Goal: Obtain resource: Download file/media

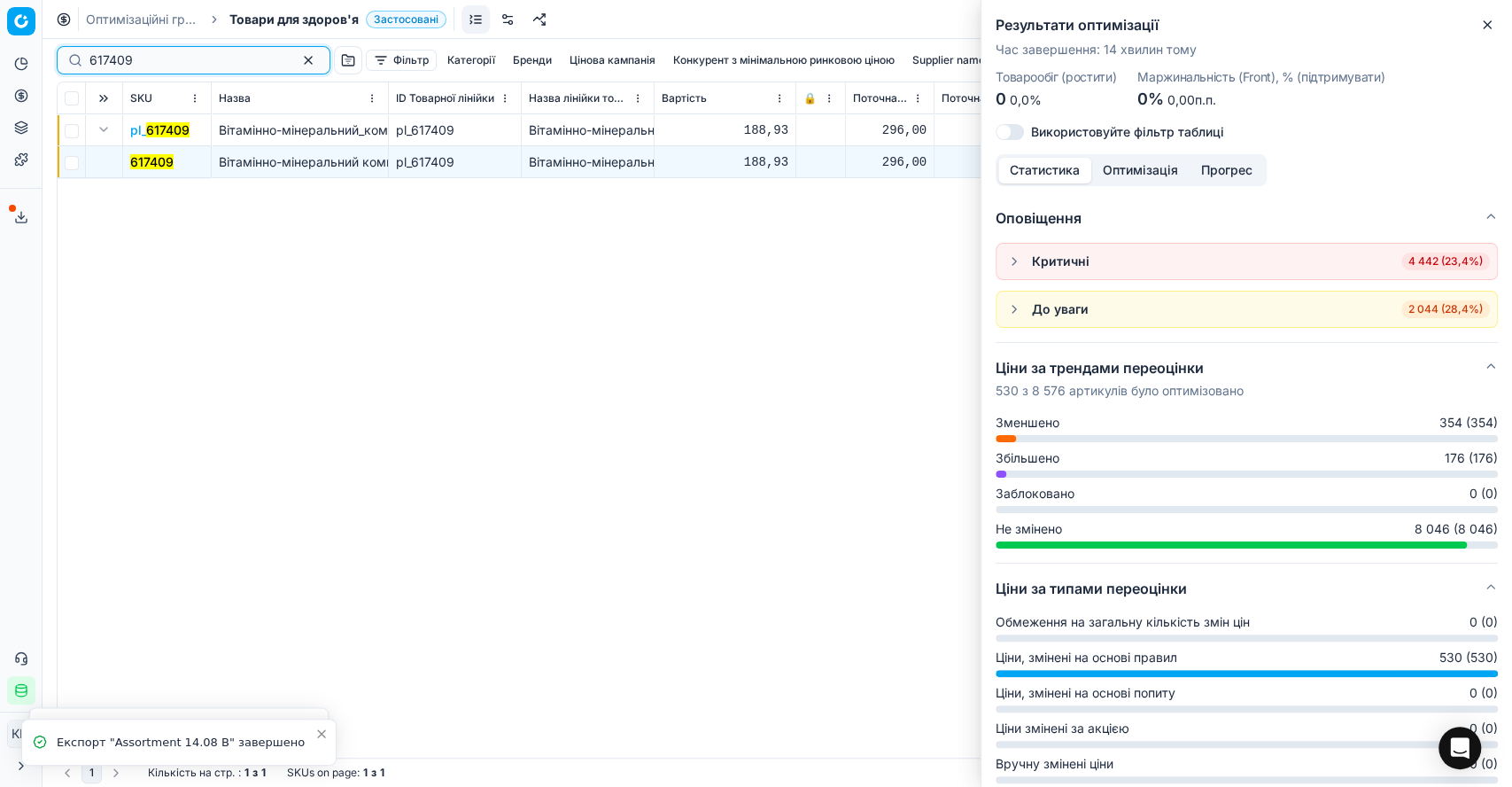
click at [298, 62] on button "button" at bounding box center [308, 60] width 21 height 21
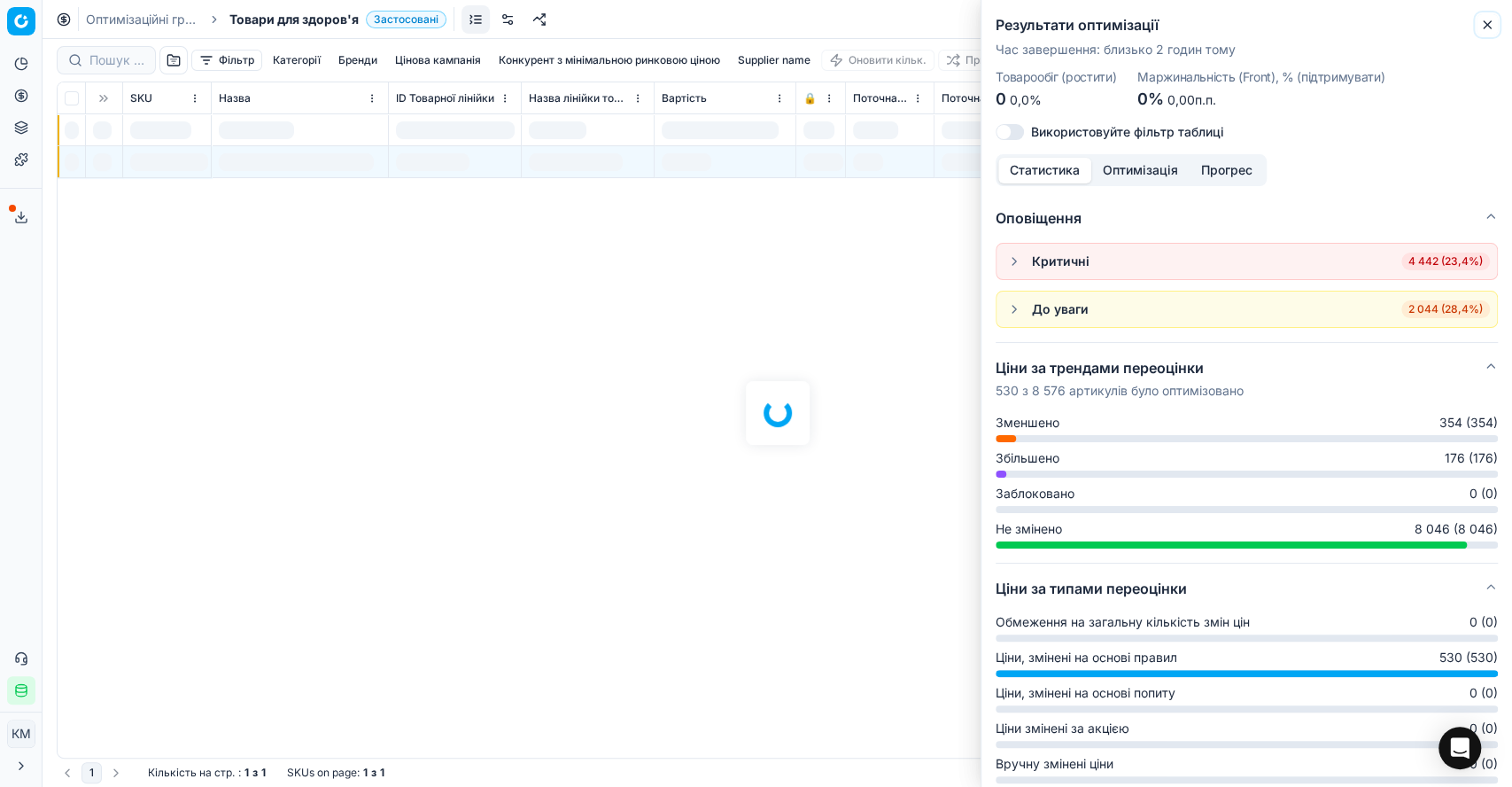
click at [1491, 21] on icon "button" at bounding box center [1487, 24] width 14 height 14
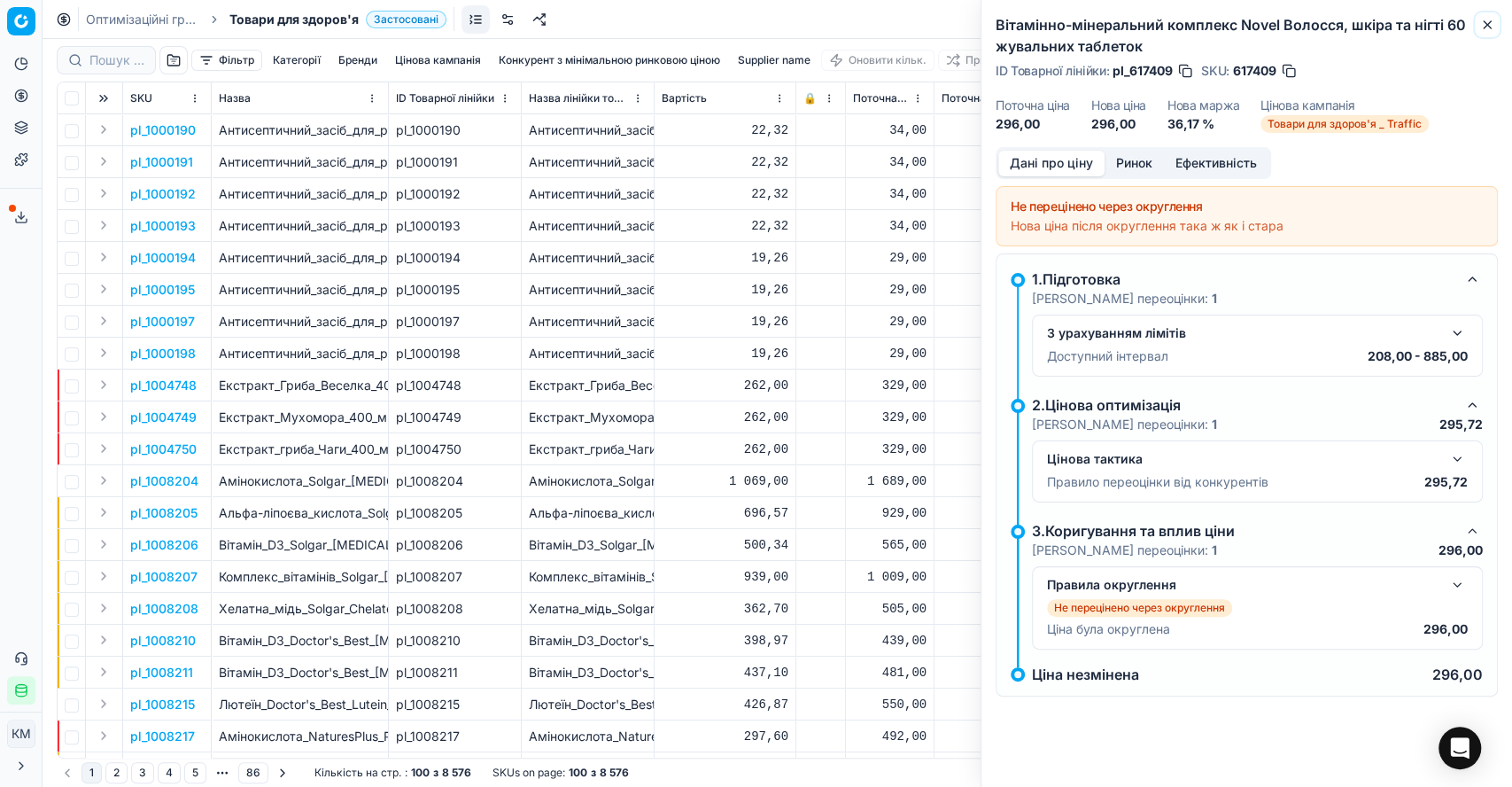
click at [1491, 15] on button "Close" at bounding box center [1487, 24] width 21 height 21
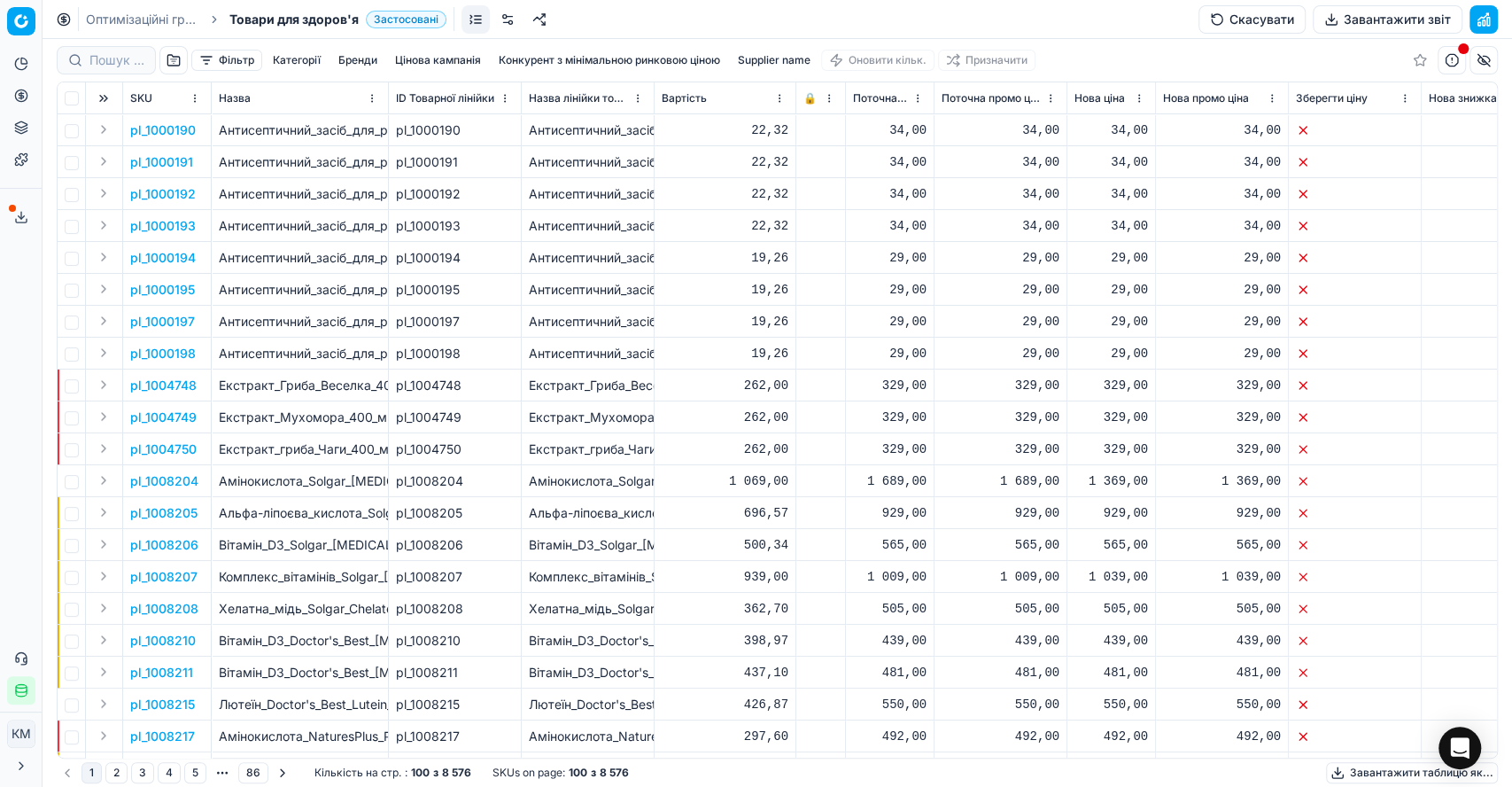
click at [1411, 19] on button "Завантажити звіт" at bounding box center [1388, 19] width 150 height 29
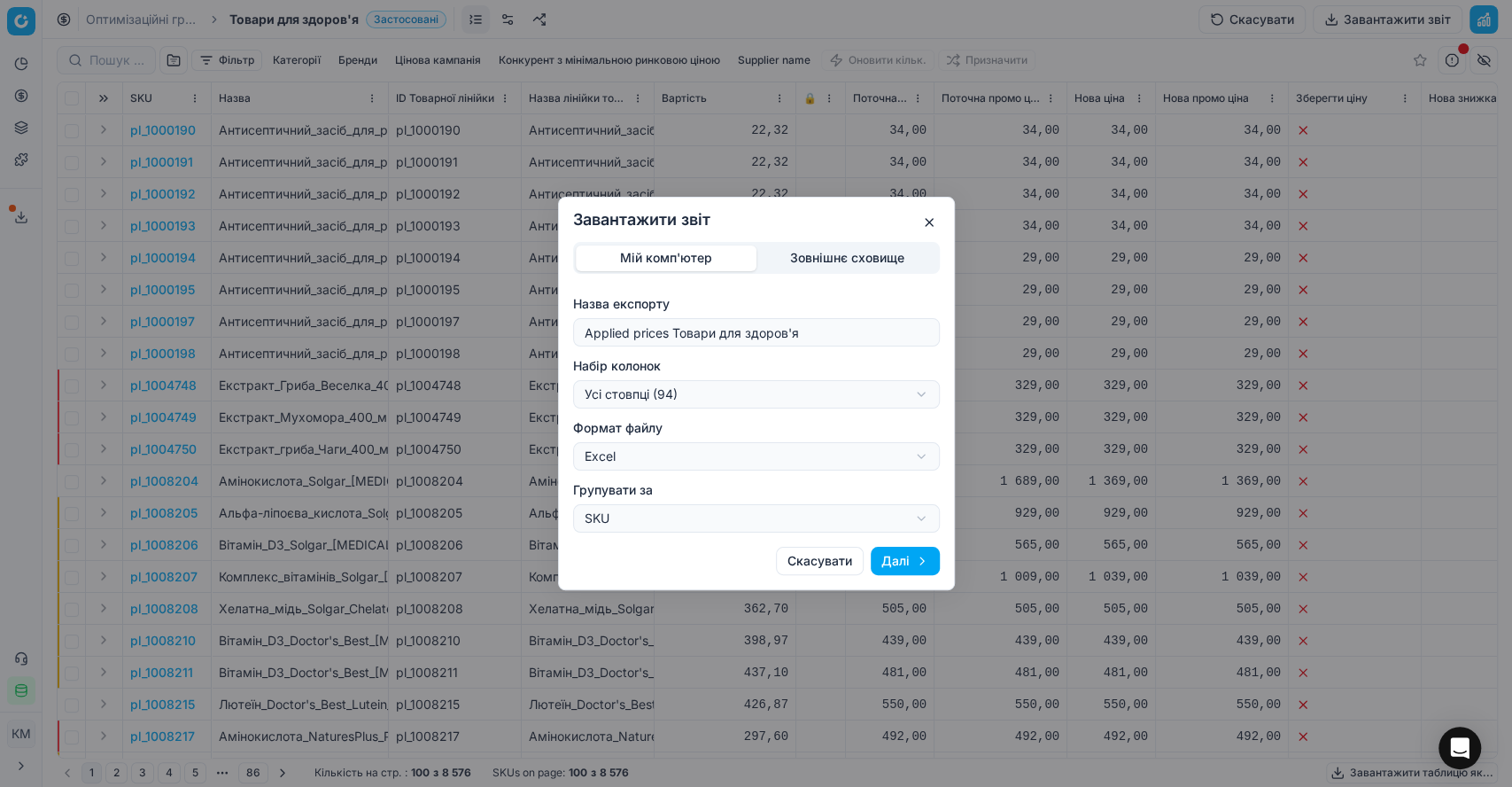
click at [925, 389] on div "Завантажити звіт Мій комп'ютер Зовнішнє сховище Назва експорту Applied prices Т…" at bounding box center [756, 393] width 1512 height 787
click at [862, 366] on div "Завантажити звіт Мій комп'ютер Зовнішнє сховище Назва експорту Applied prices Т…" at bounding box center [756, 393] width 1512 height 787
click at [905, 566] on button "Далі" at bounding box center [905, 561] width 70 height 29
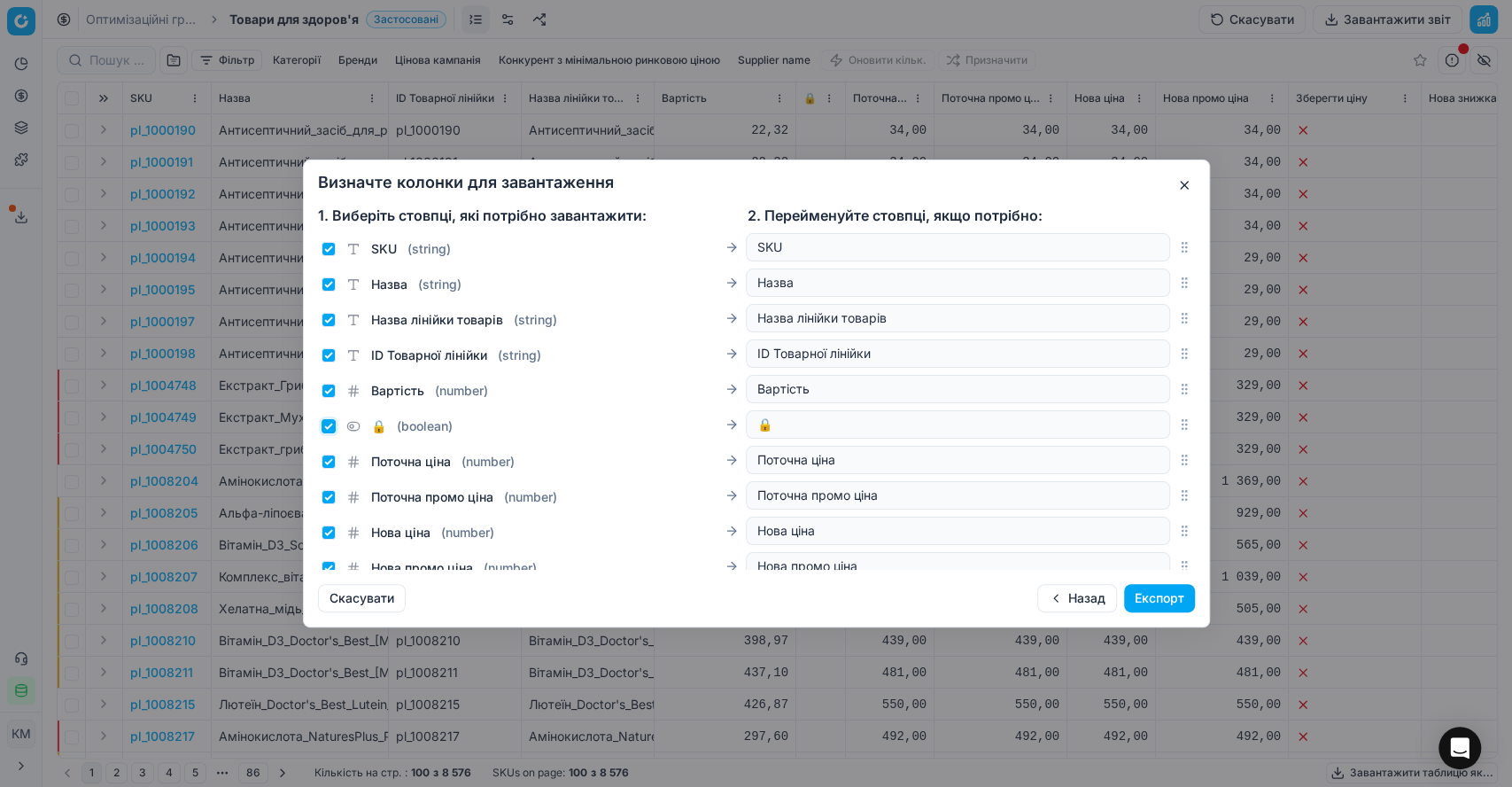
click at [325, 426] on input "🔒 ( boolean )" at bounding box center [328, 425] width 14 height 14
checkbox input "false"
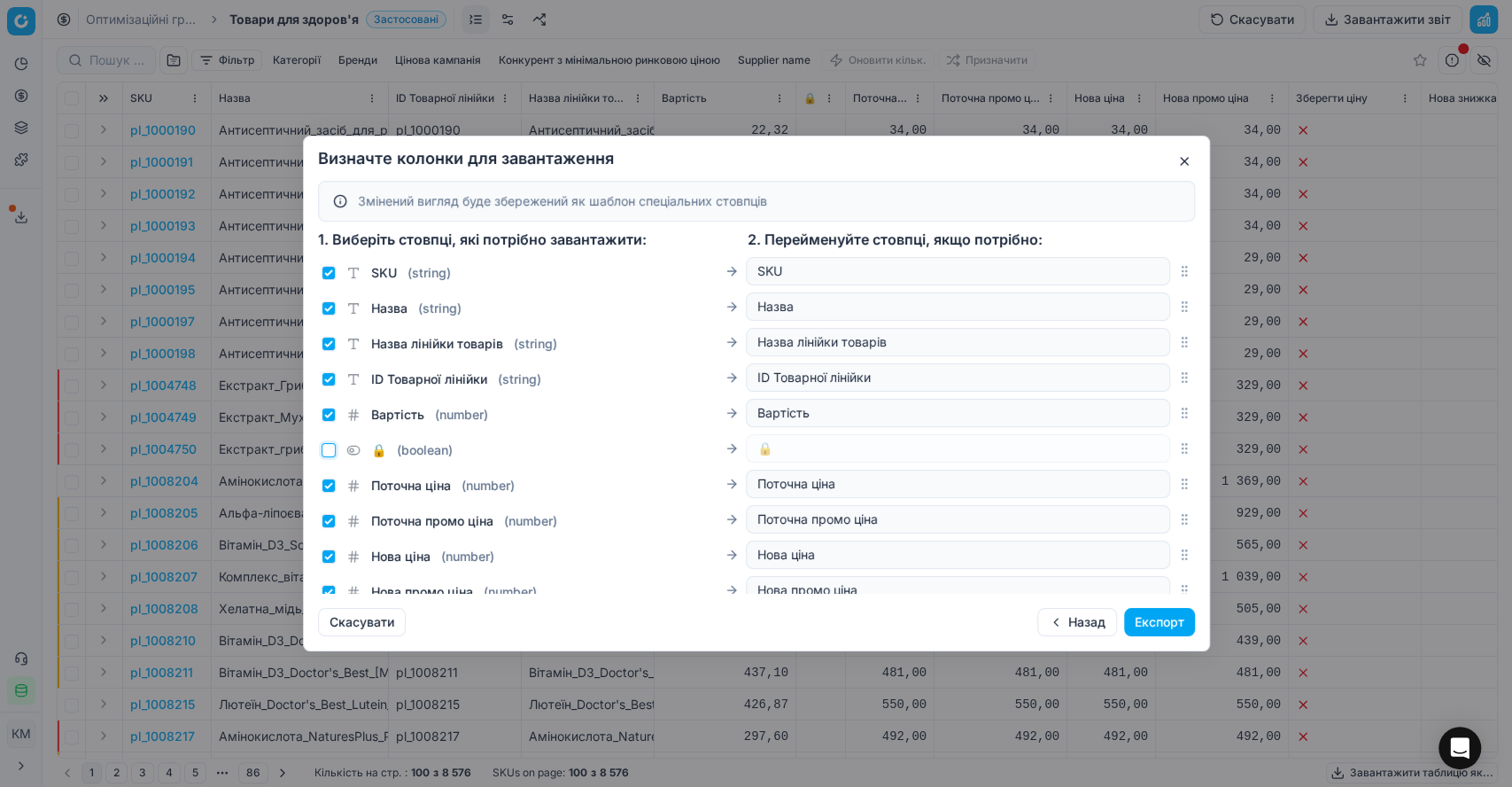
scroll to position [197, 0]
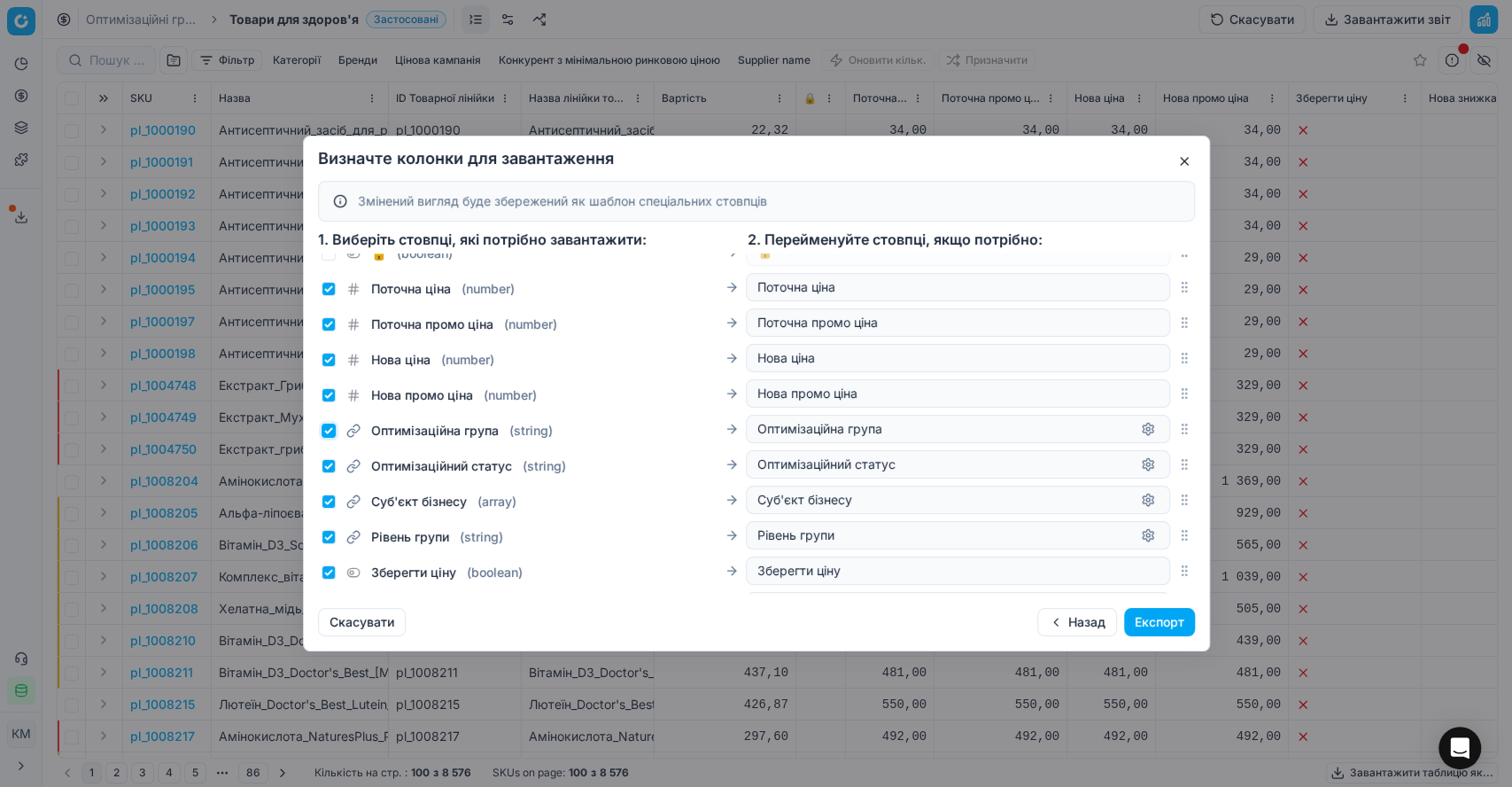
click at [324, 432] on input "Оптимізаційна група ( string )" at bounding box center [328, 430] width 14 height 14
checkbox input "false"
click at [326, 467] on input "Оптимізаційний статус ( string )" at bounding box center [328, 465] width 14 height 14
checkbox input "false"
click at [326, 494] on input "Суб'єкт бізнесу ( array )" at bounding box center [328, 501] width 14 height 14
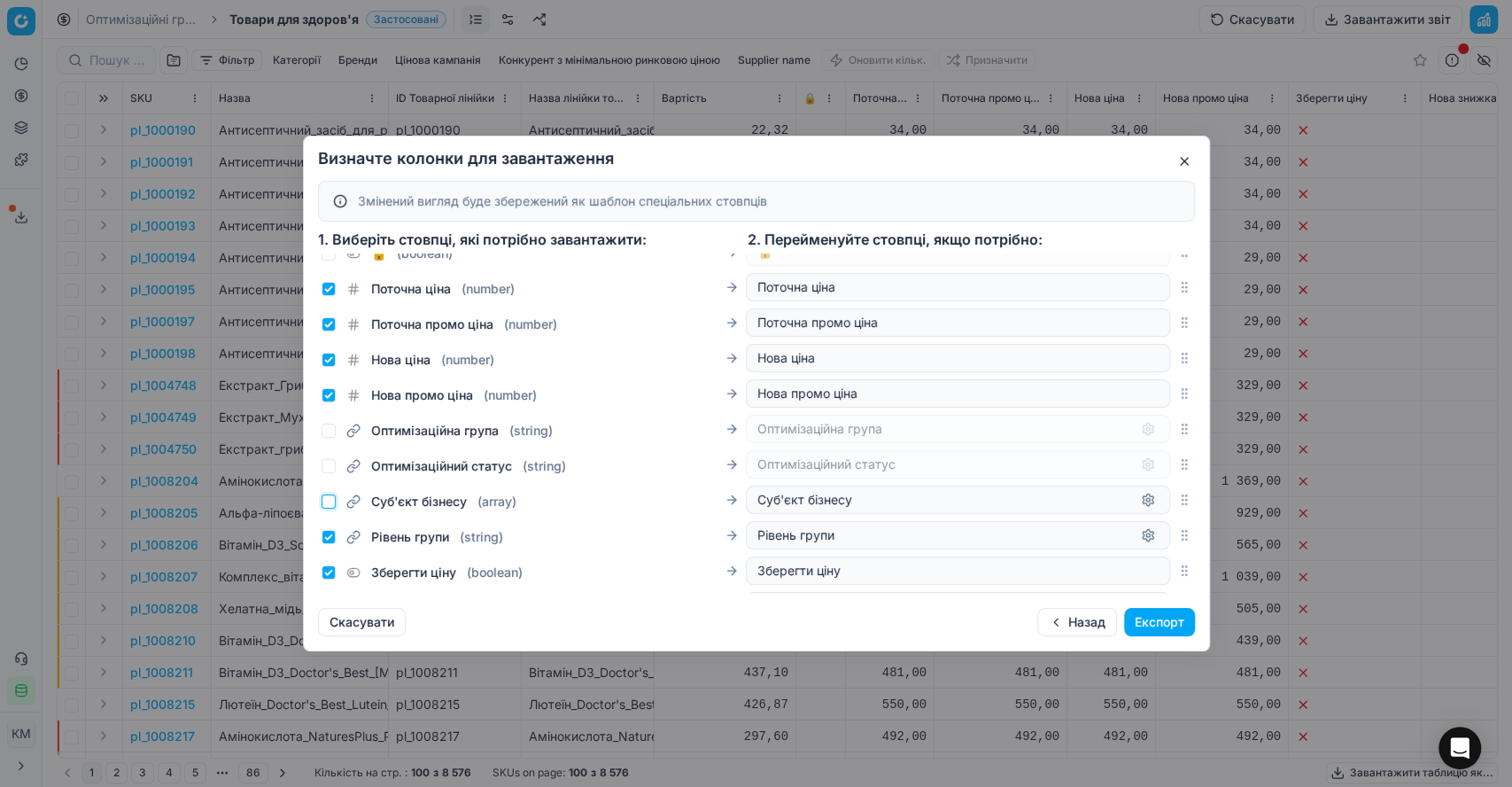
checkbox input "false"
click at [326, 536] on input "Рівень групи ( string )" at bounding box center [328, 536] width 14 height 14
checkbox input "false"
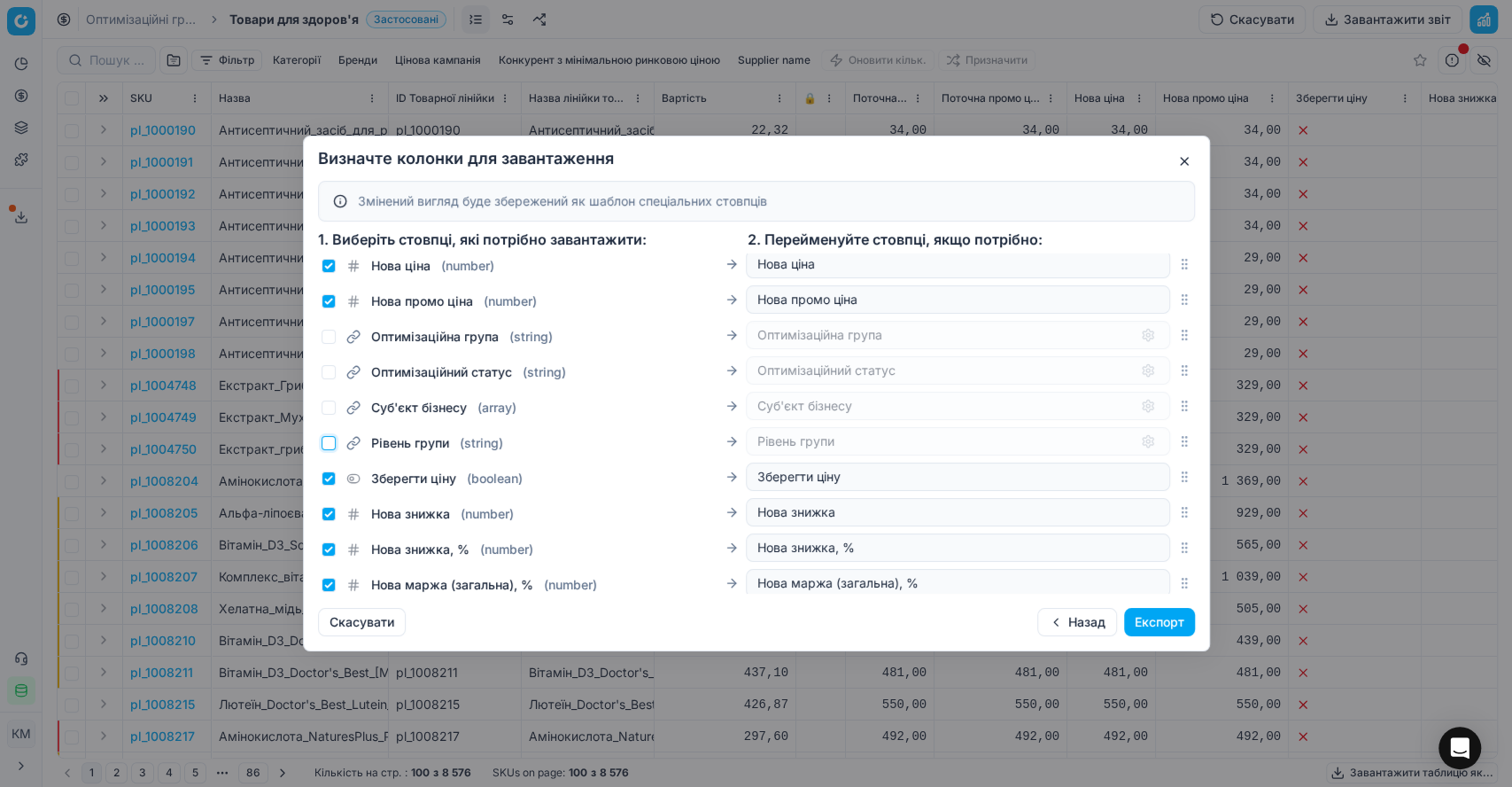
scroll to position [393, 0]
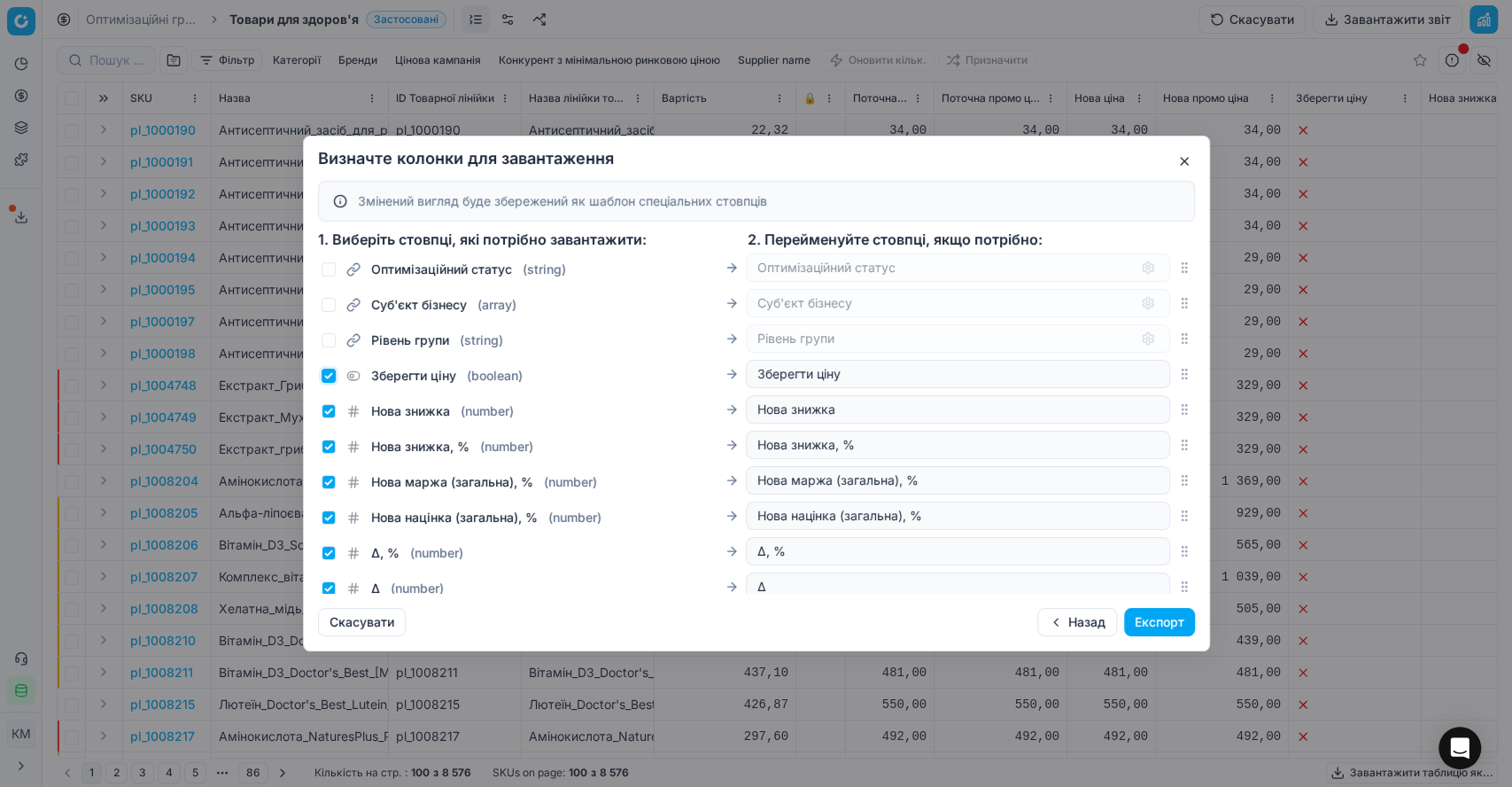
click at [328, 378] on input "Зберегти ціну ( boolean )" at bounding box center [328, 375] width 14 height 14
checkbox input "false"
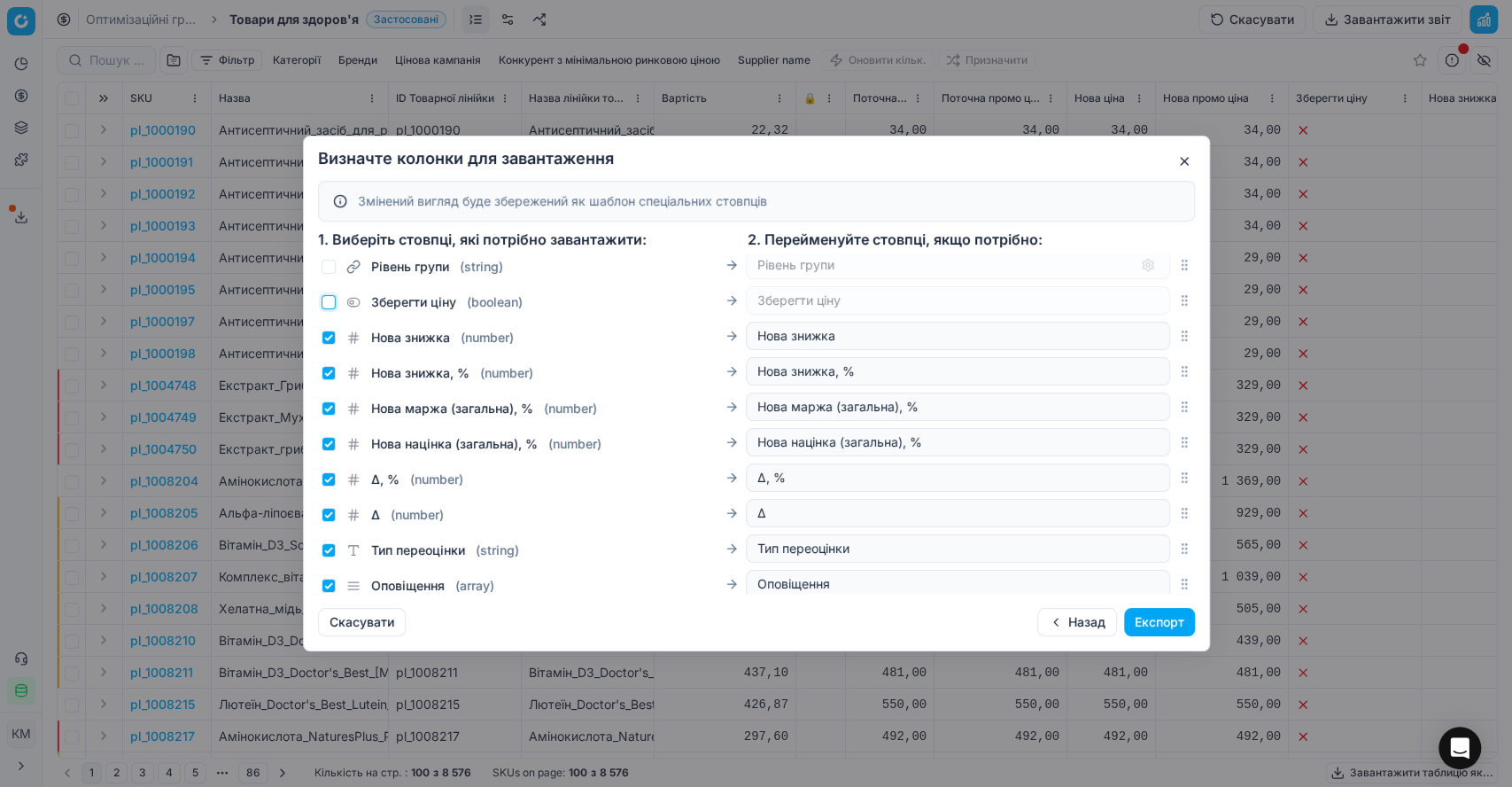
scroll to position [491, 0]
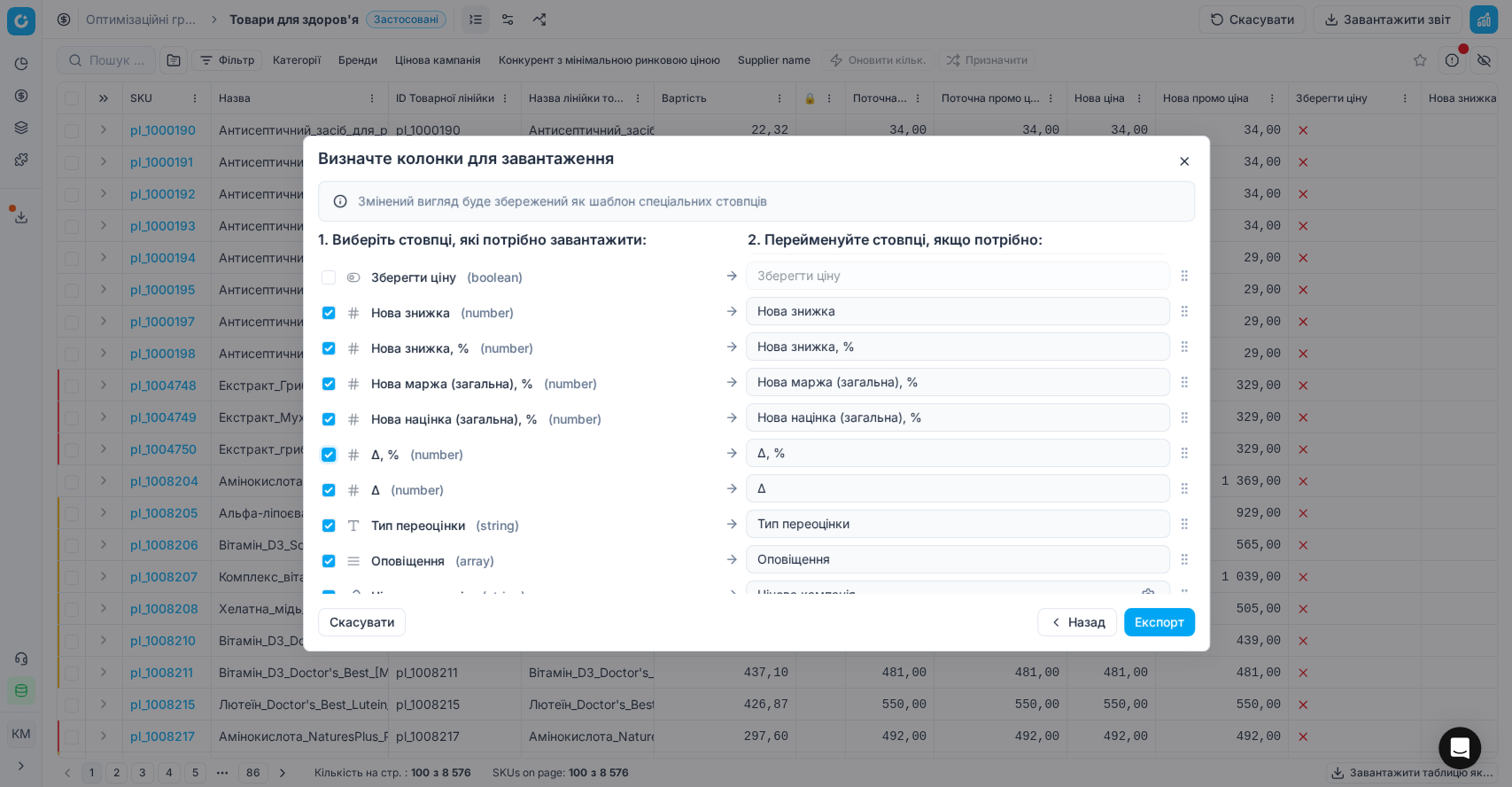
click at [326, 453] on input "Δ, % ( number )" at bounding box center [328, 454] width 14 height 14
checkbox input "false"
click at [330, 490] on input "Δ ( number )" at bounding box center [328, 489] width 14 height 14
checkbox input "false"
click at [328, 520] on input "Тип переоцінки ( string )" at bounding box center [328, 525] width 14 height 14
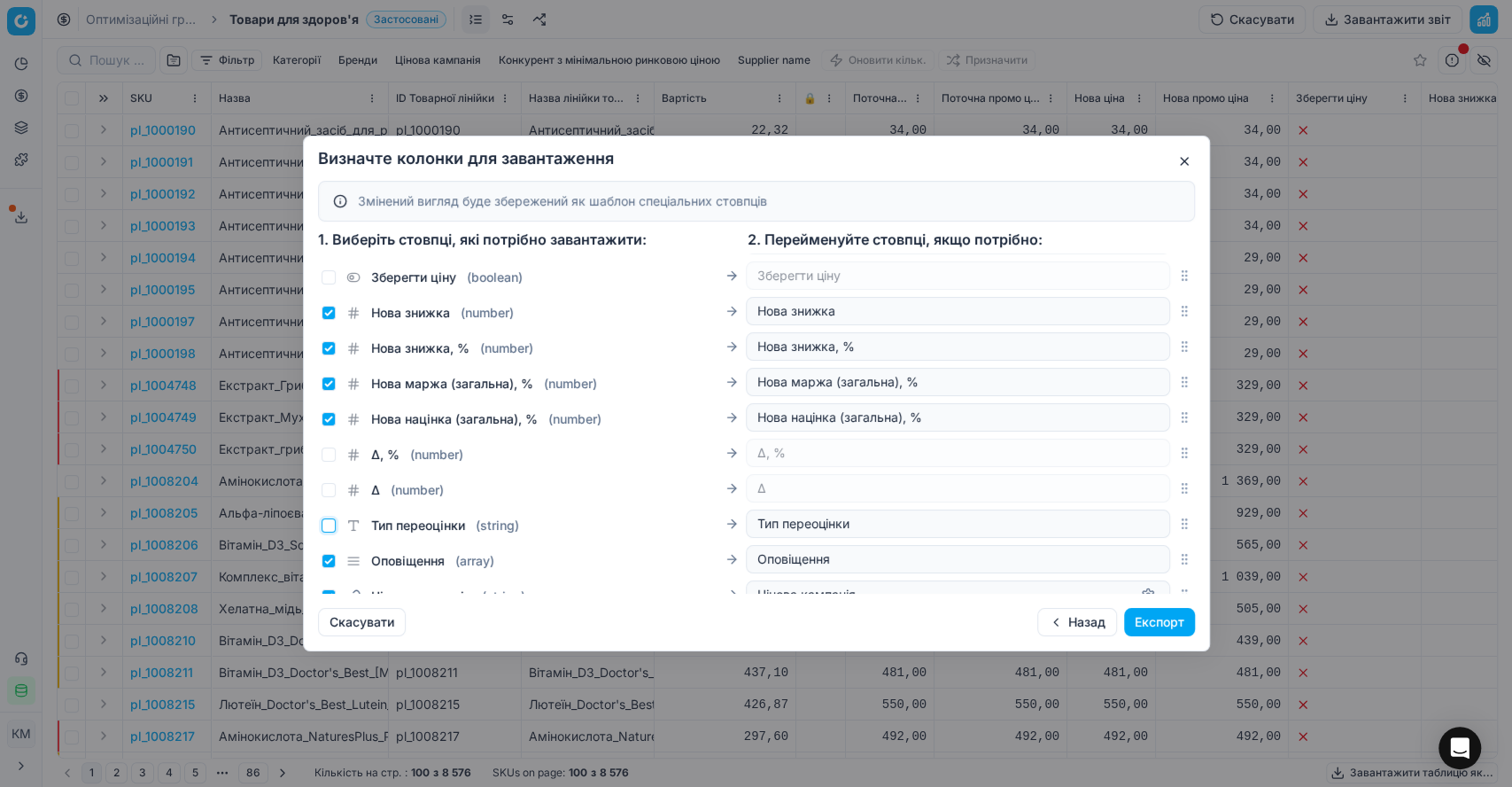
checkbox input "false"
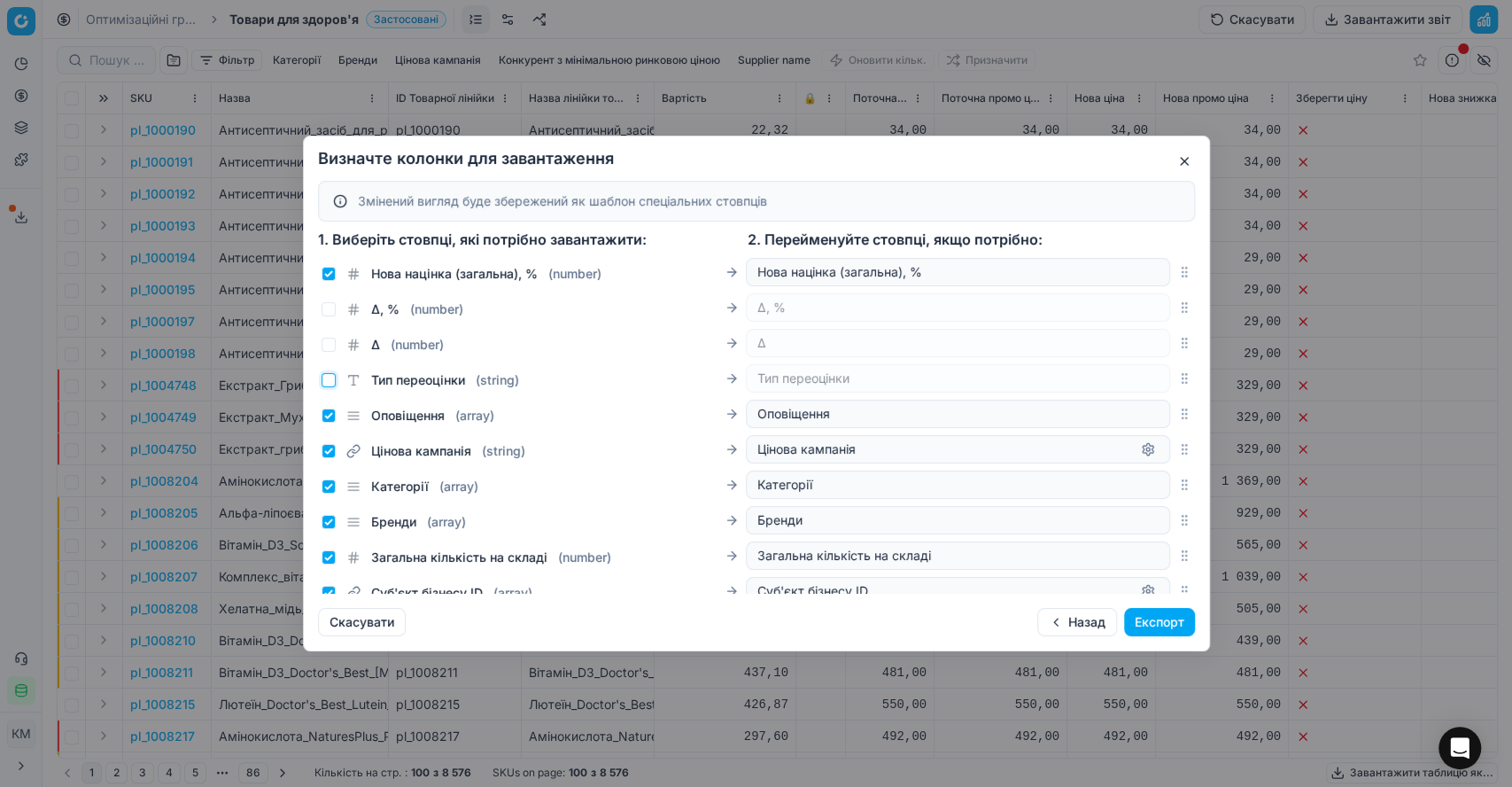
scroll to position [787, 0]
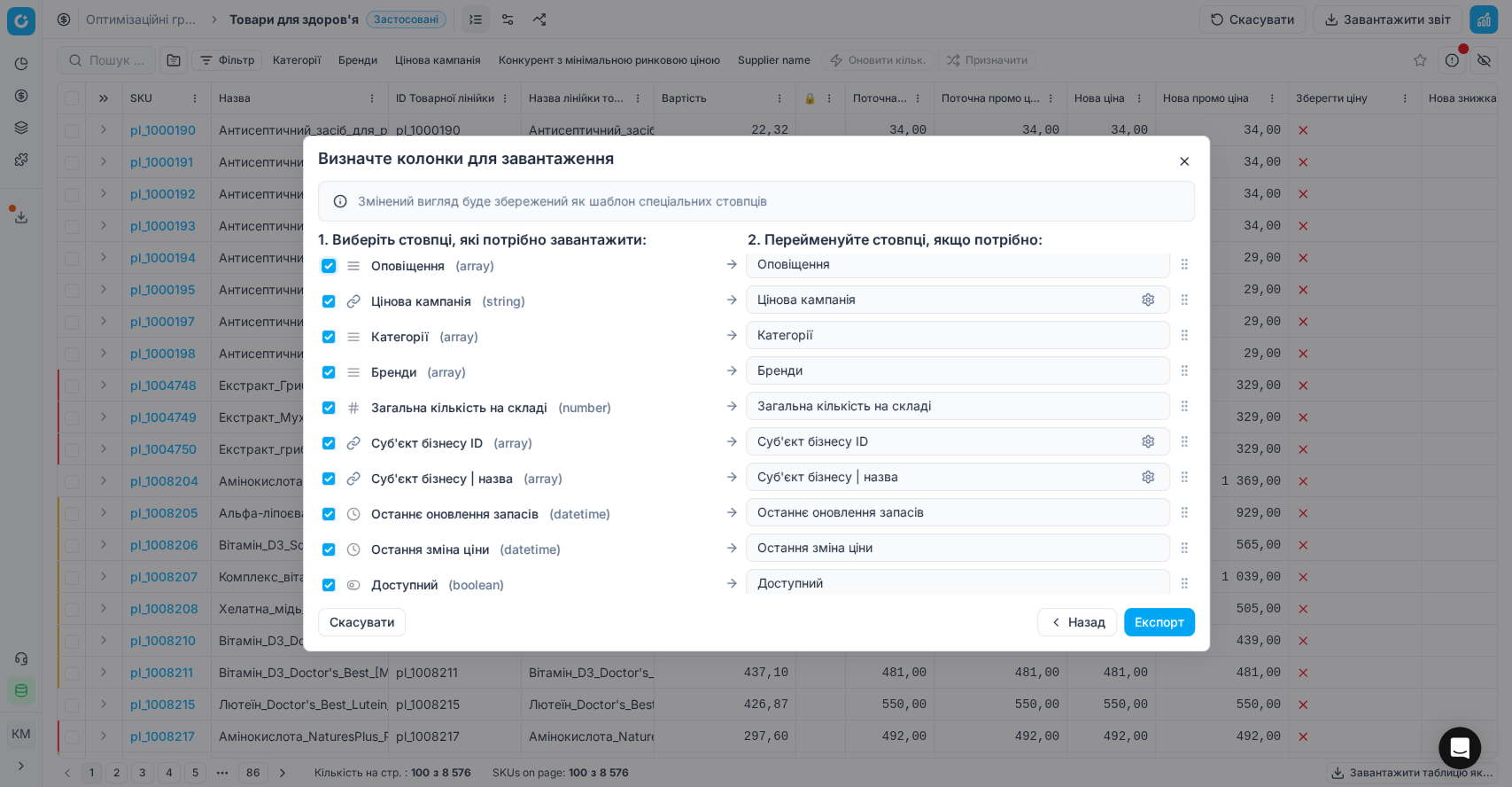
click at [328, 264] on input "Оповіщення ( array )" at bounding box center [328, 265] width 14 height 14
checkbox input "false"
click at [327, 442] on input "Суб'єкт бізнесу ID ( array )" at bounding box center [328, 442] width 14 height 14
checkbox input "false"
click at [327, 481] on input "Суб'єкт бізнесу | назва ( array )" at bounding box center [328, 477] width 14 height 14
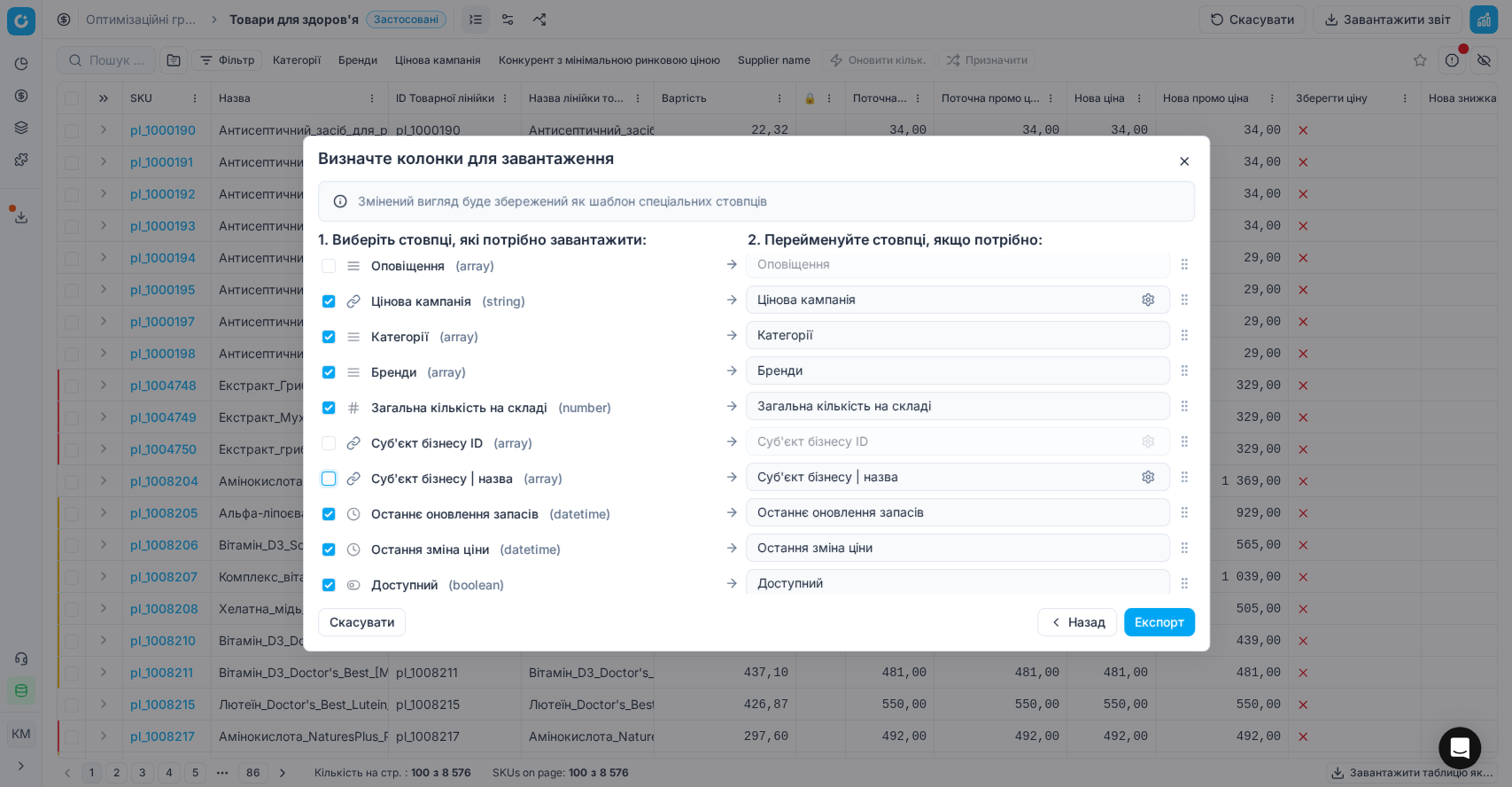
checkbox input "false"
click at [328, 509] on input "Останнє оновлення запасів ( datetime )" at bounding box center [328, 514] width 14 height 14
checkbox input "false"
click at [330, 543] on input "Остання зміна ціни ( datetime )" at bounding box center [328, 549] width 14 height 14
checkbox input "false"
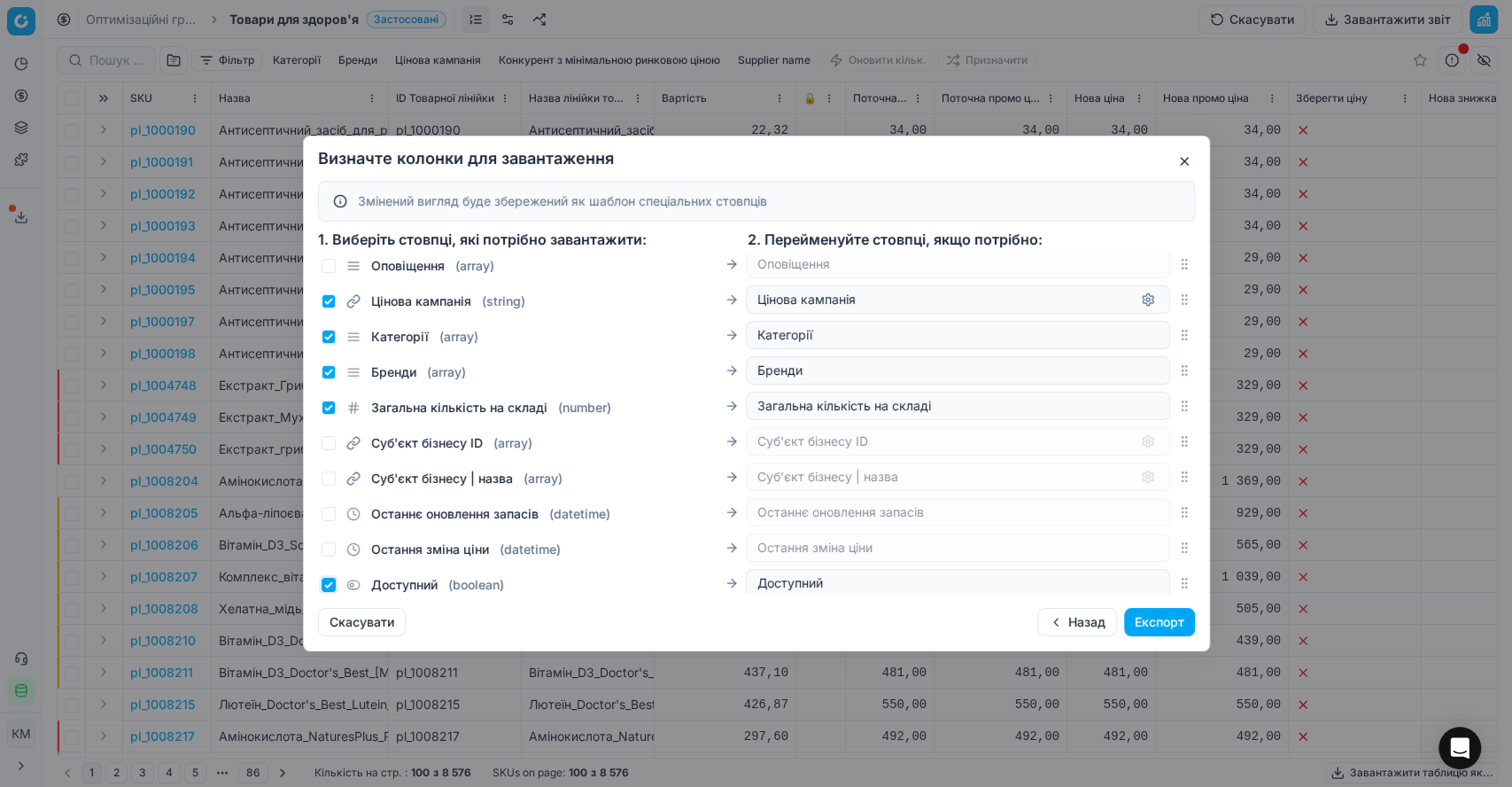
click at [329, 585] on input "Доступний ( boolean )" at bounding box center [328, 584] width 14 height 14
checkbox input "false"
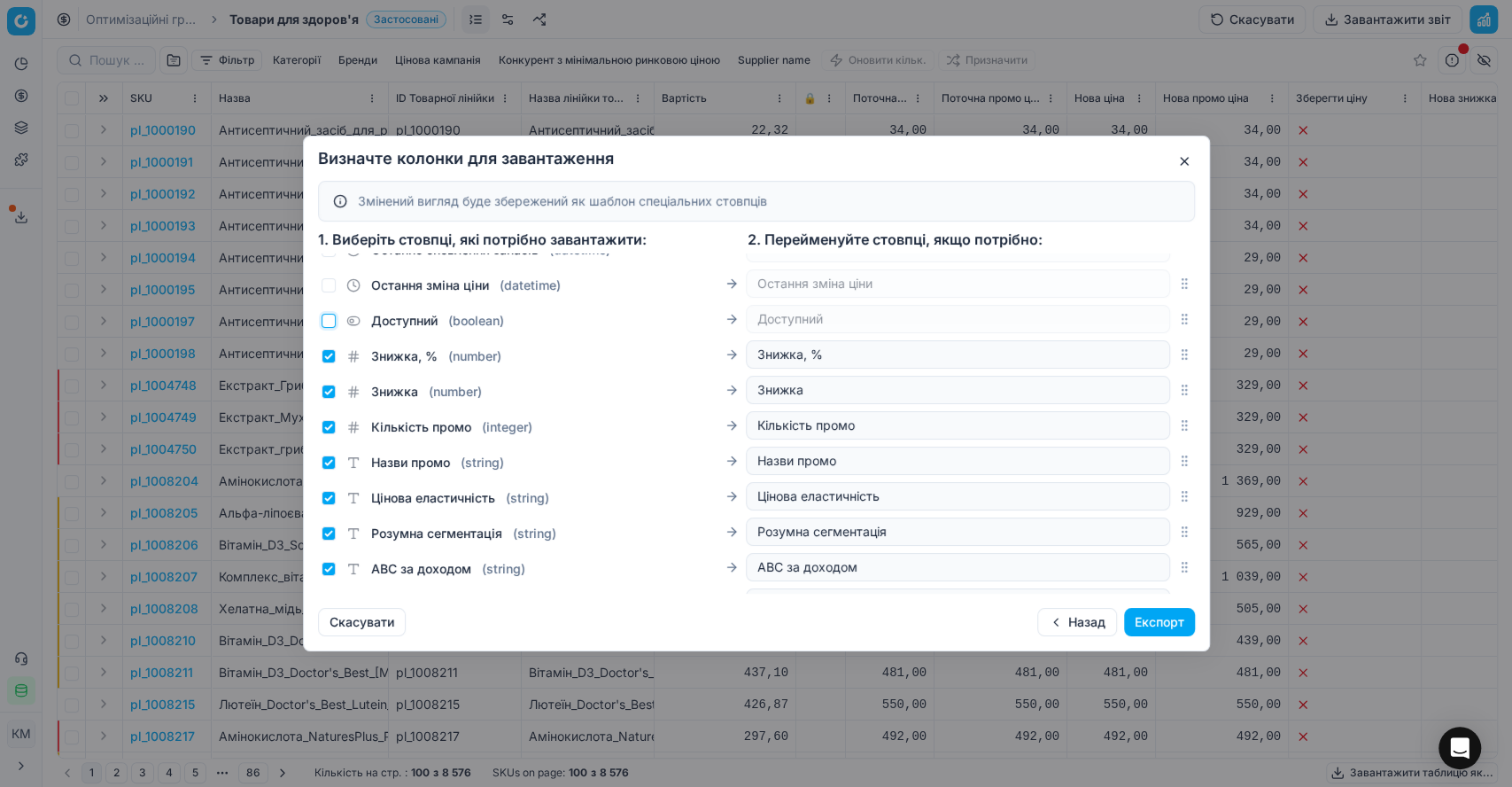
scroll to position [1083, 0]
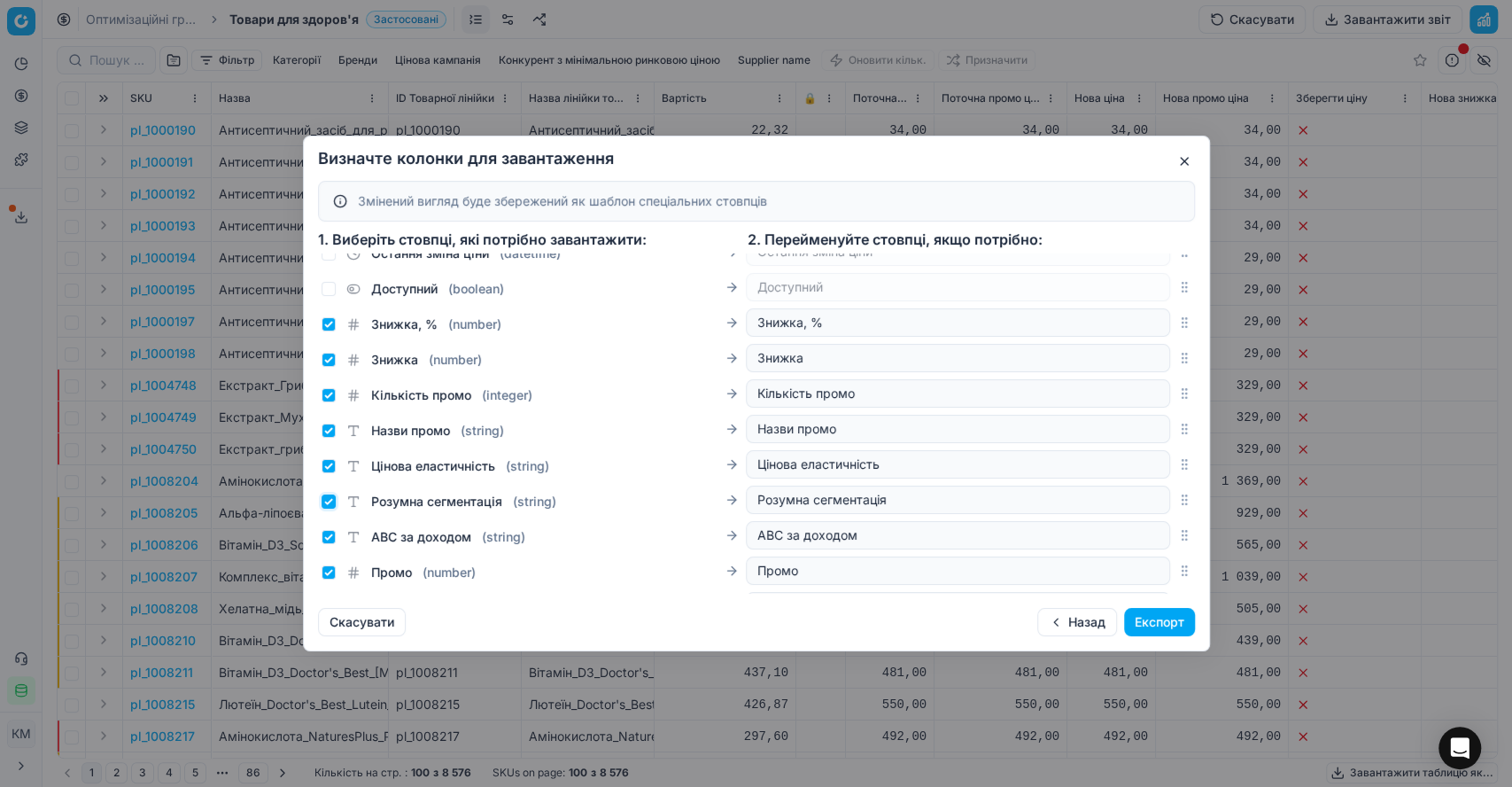
click at [325, 501] on input "Розумна сегментація ( string )" at bounding box center [328, 501] width 14 height 14
checkbox input "false"
click at [324, 532] on input "ABC за доходом ( string )" at bounding box center [328, 536] width 14 height 14
checkbox input "false"
click at [322, 568] on input "Промо ( number )" at bounding box center [328, 572] width 14 height 14
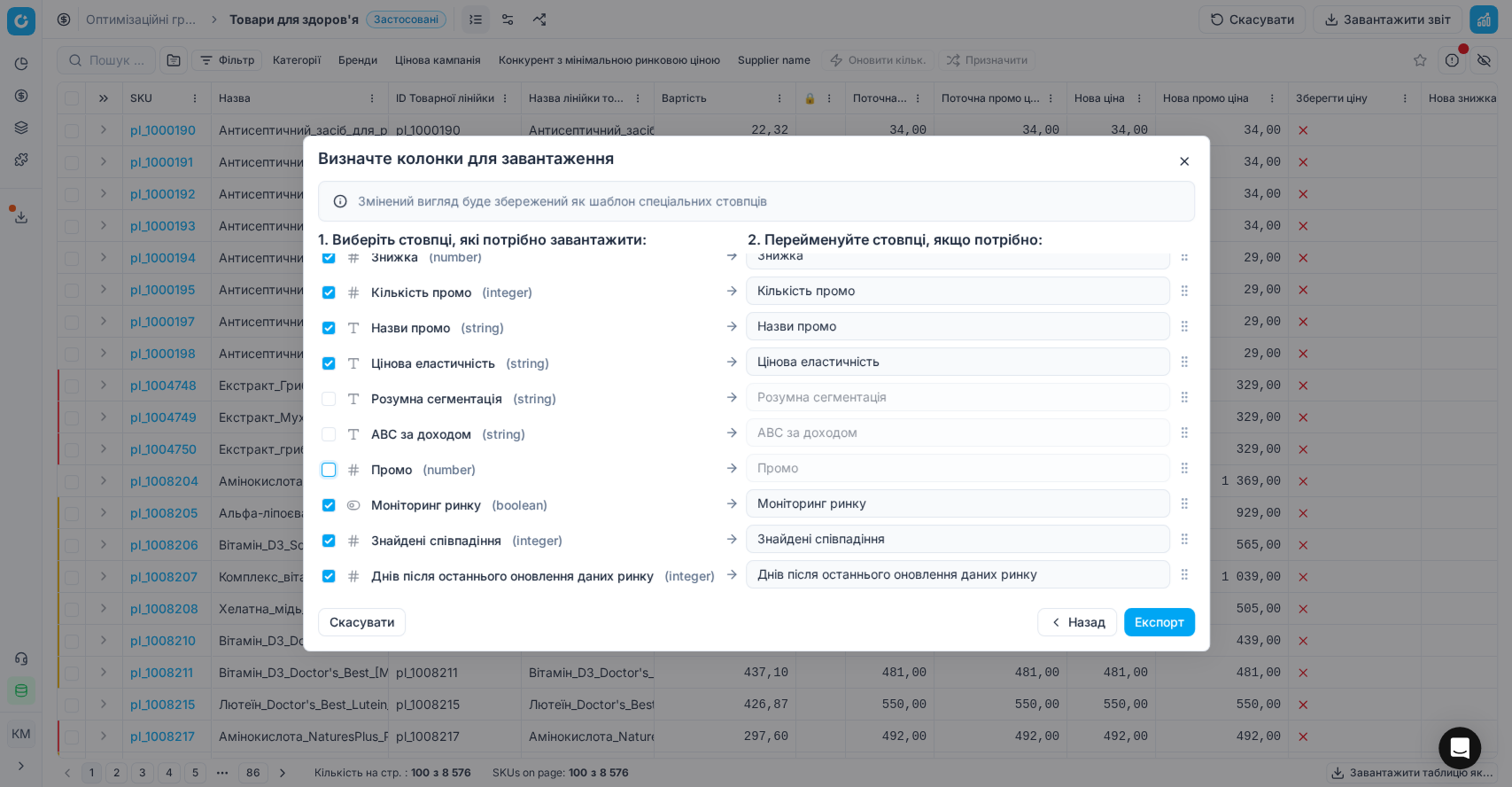
scroll to position [1279, 0]
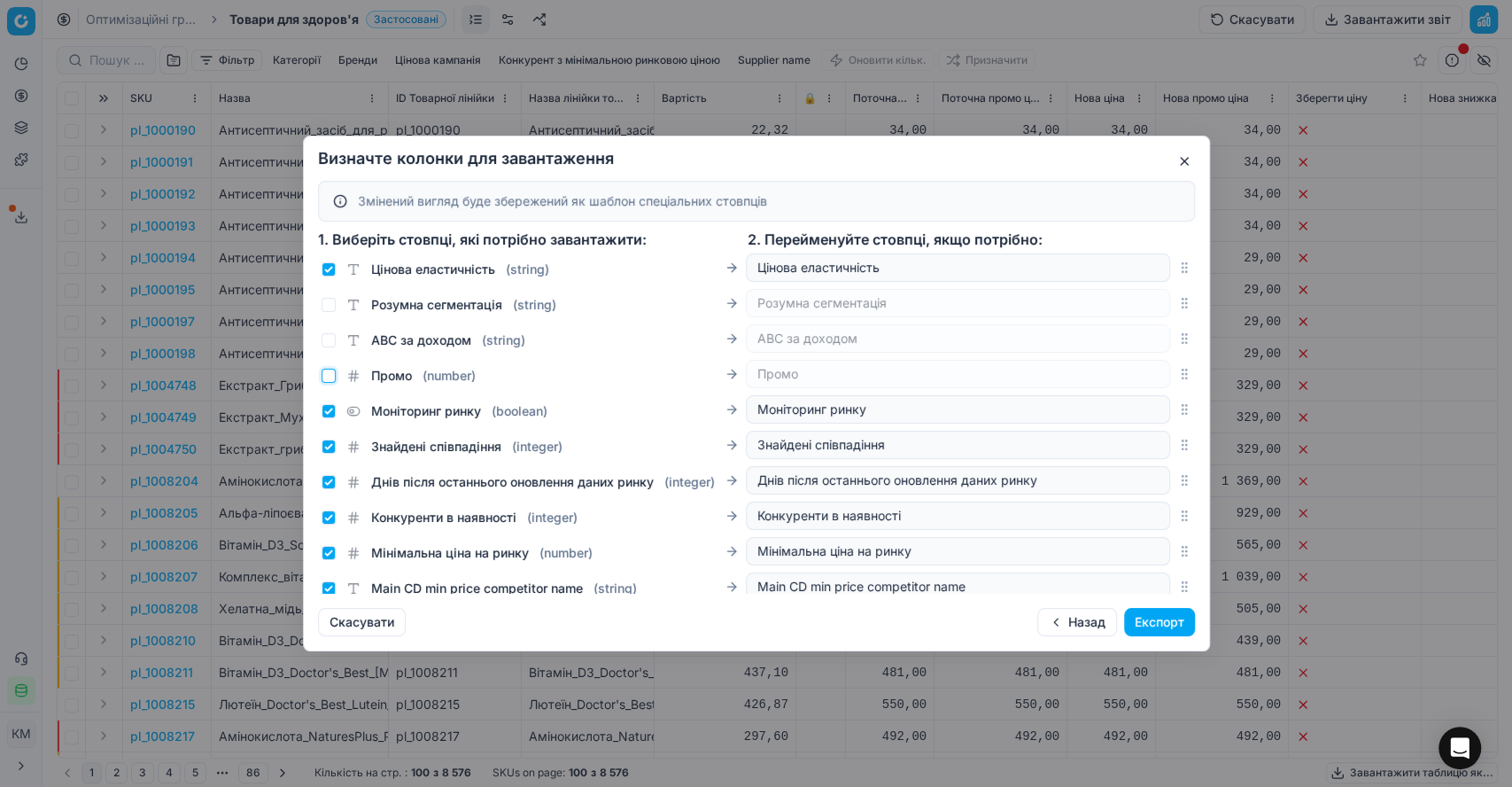
click at [327, 374] on input "Промо ( number )" at bounding box center [328, 375] width 14 height 14
checkbox input "true"
click at [333, 442] on input "Знайдені співпадіння ( integer )" at bounding box center [328, 446] width 14 height 14
checkbox input "false"
click at [329, 488] on input "Днів після останнього оновлення даних ринку ( integer )" at bounding box center [328, 481] width 14 height 14
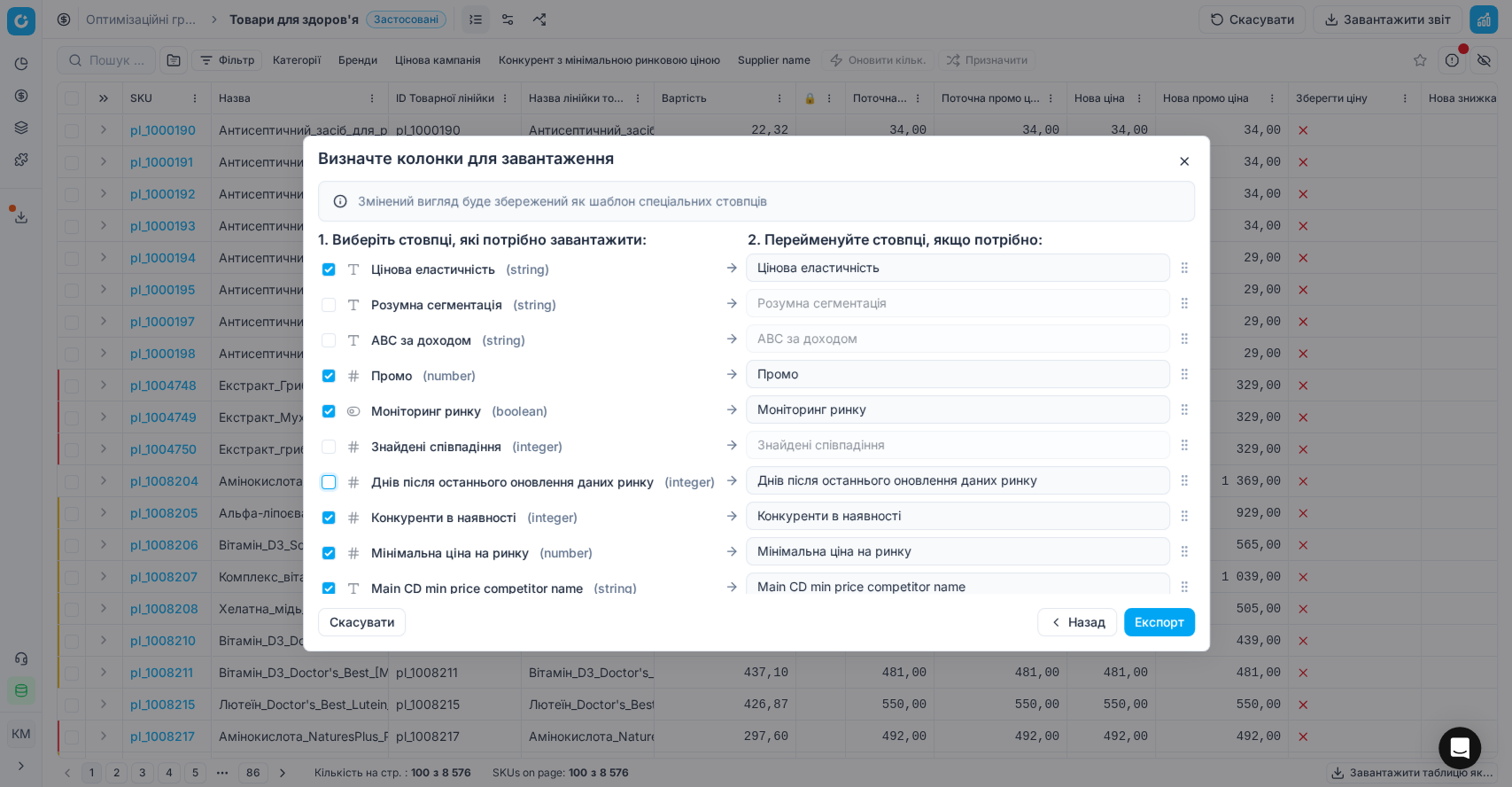
checkbox input "false"
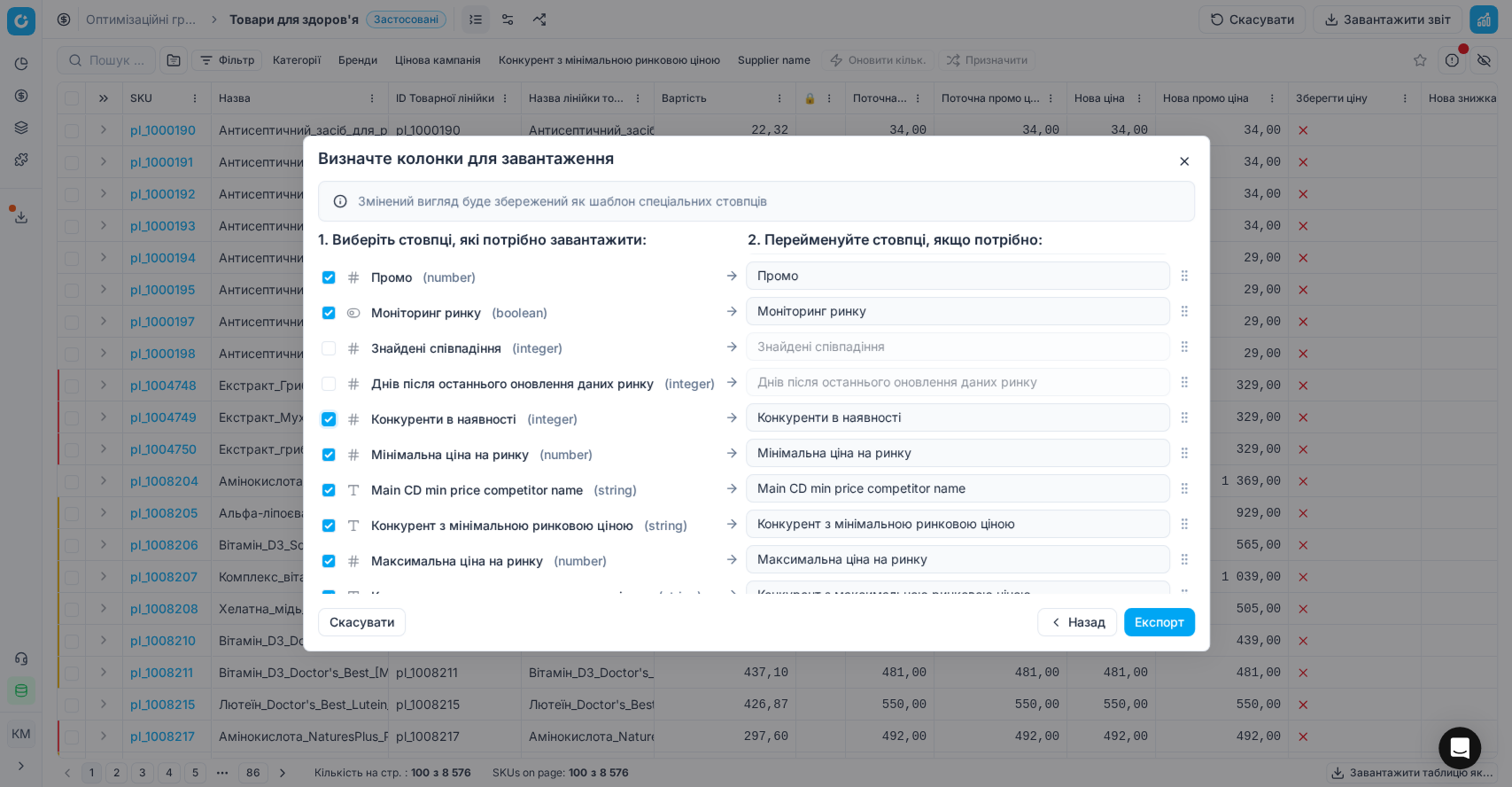
click at [325, 426] on input "Конкуренти в наявності ( integer )" at bounding box center [328, 418] width 14 height 14
checkbox input "false"
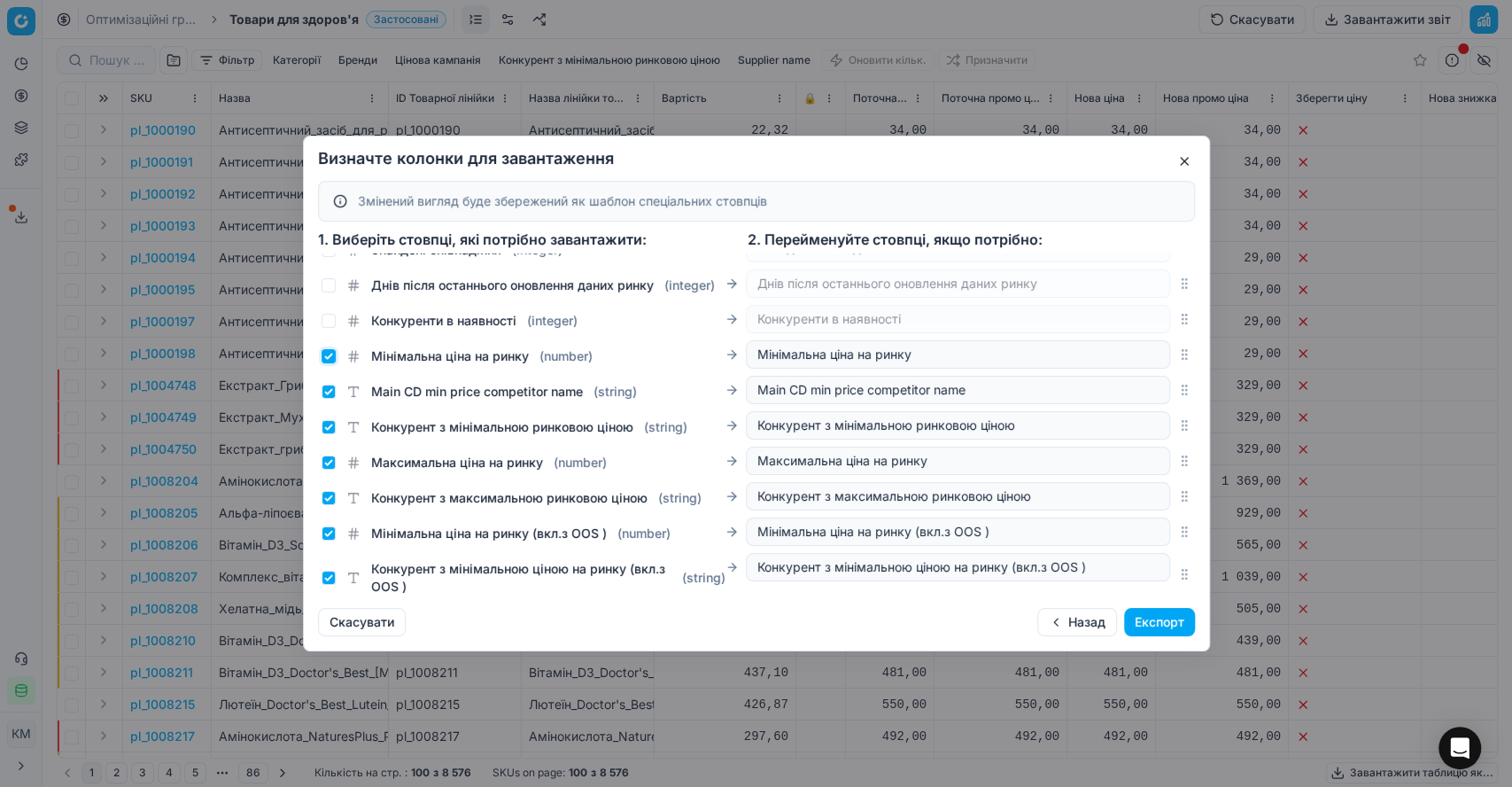
click at [324, 363] on input "Мінімальна ціна на ринку ( number )" at bounding box center [328, 356] width 14 height 14
checkbox input "false"
click at [330, 400] on div "Main CD min price competitor name ( string )" at bounding box center [479, 391] width 315 height 18
click at [329, 399] on input "Main CD min price competitor name ( string )" at bounding box center [328, 391] width 14 height 14
checkbox input "false"
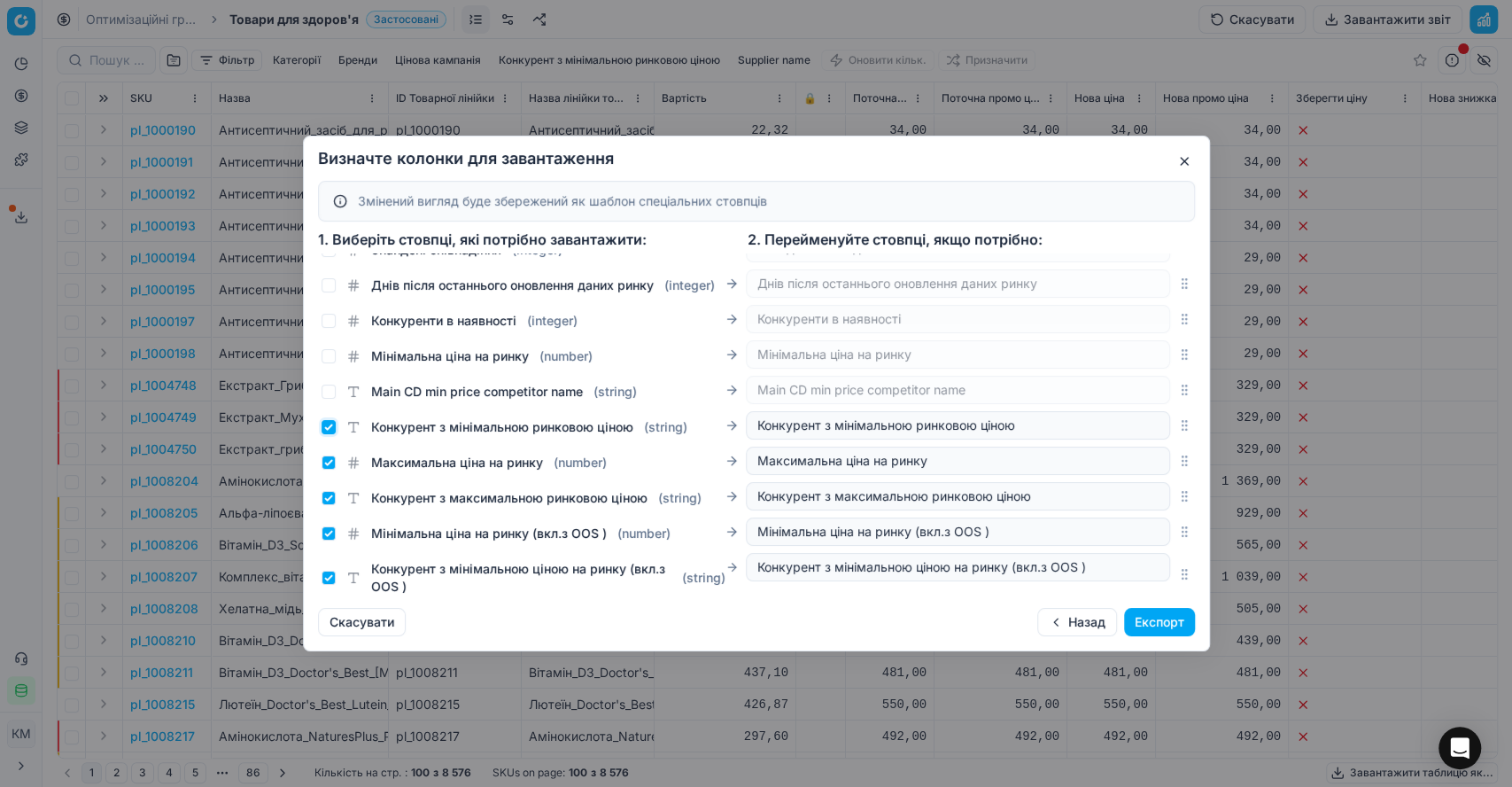
click at [322, 434] on input "Конкурент з мінімальною ринковою ціною ( string )" at bounding box center [328, 426] width 14 height 14
checkbox input "false"
click at [323, 469] on input "Максимальна ціна на ринку ( number )" at bounding box center [328, 462] width 14 height 14
checkbox input "false"
click at [326, 505] on input "Конкурент з максимальною ринковою ціною ( string )" at bounding box center [328, 497] width 14 height 14
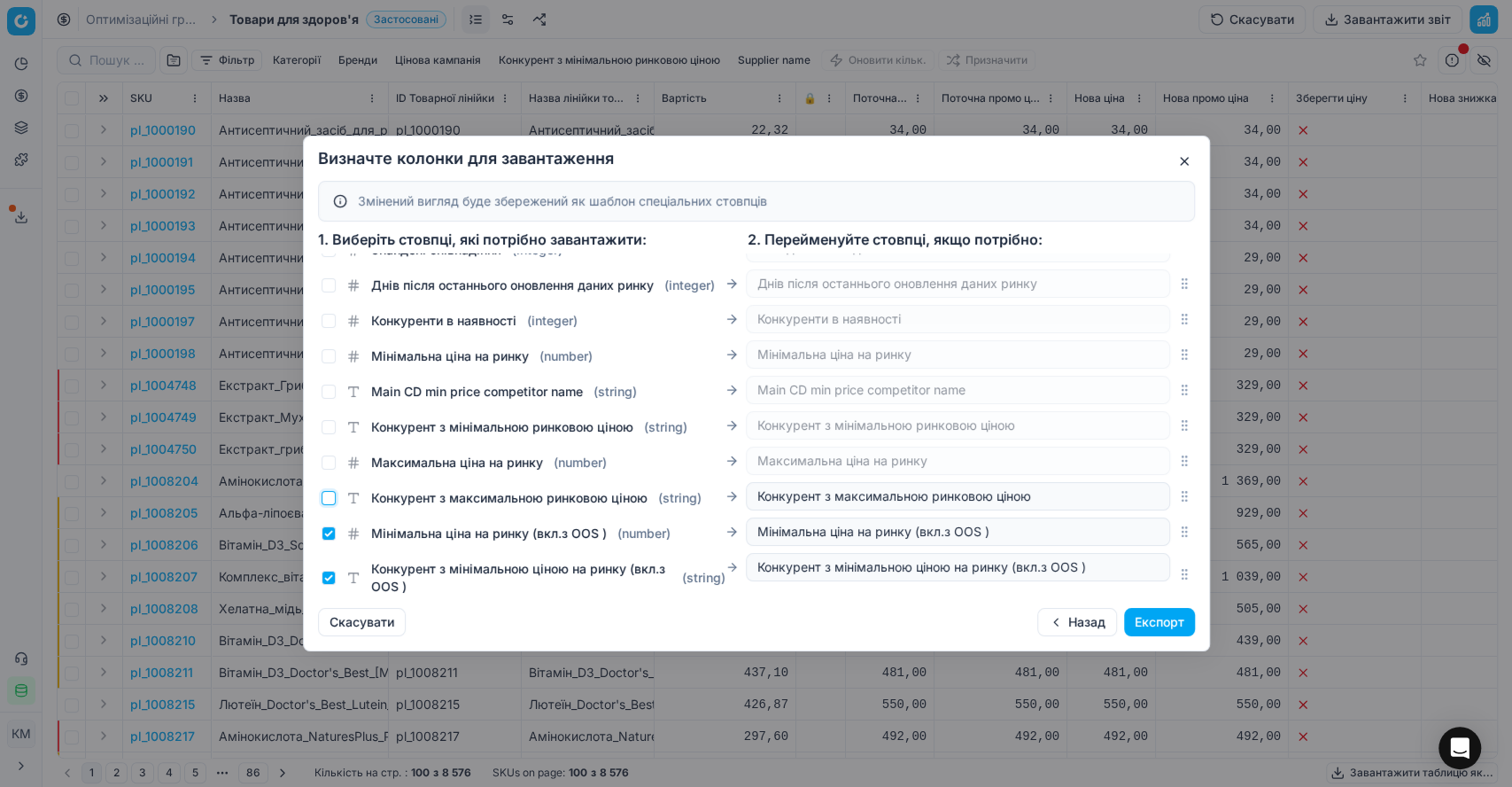
checkbox input "false"
click at [326, 540] on input "Мінімальна ціна на ринку (вкл.з OOS ) ( number )" at bounding box center [328, 533] width 14 height 14
checkbox input "false"
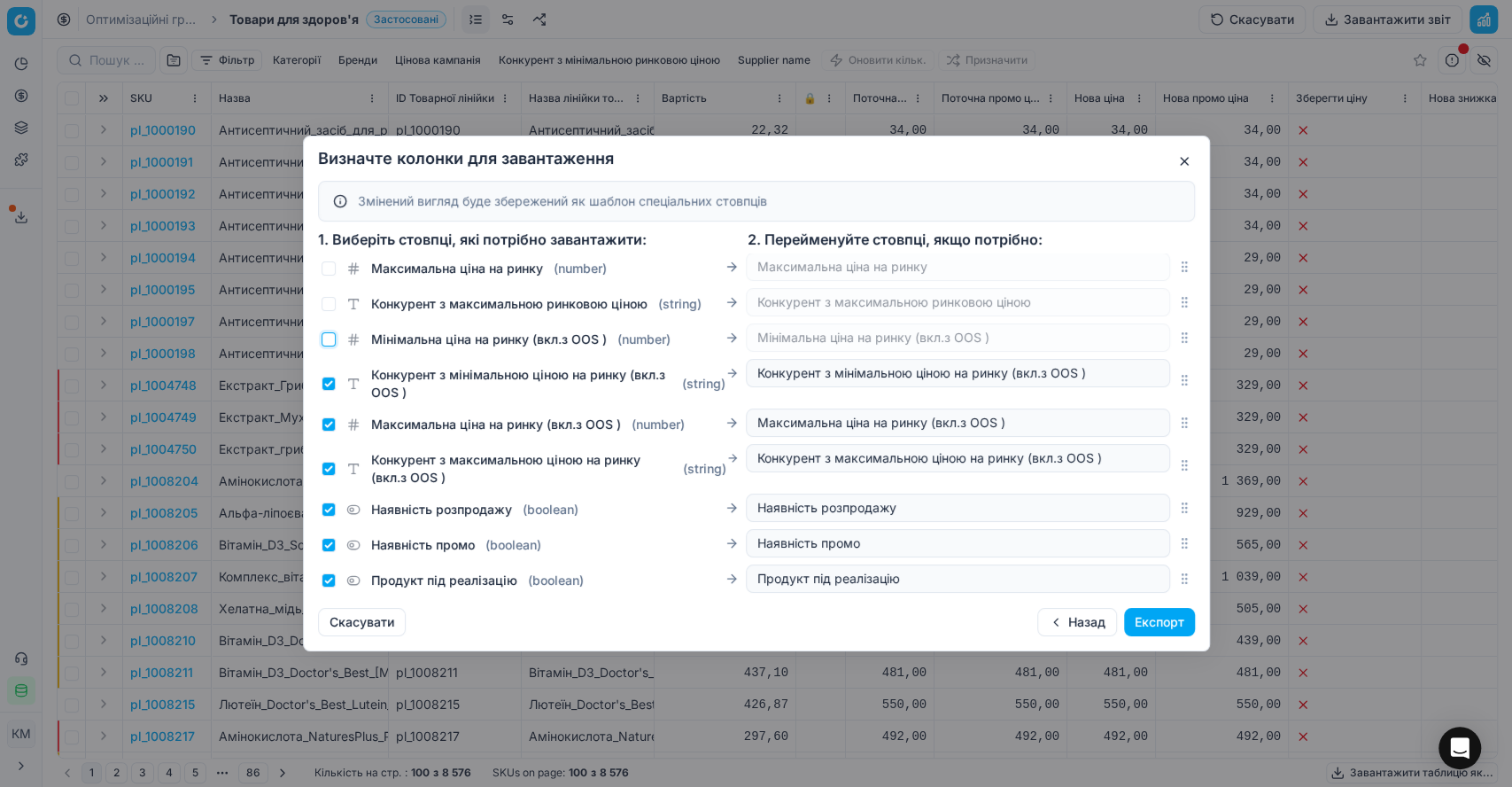
scroll to position [1672, 0]
click at [332, 388] on input "Конкурент з мінімальною ціною на ринку (вкл.з OOS ) ( string )" at bounding box center [328, 380] width 14 height 14
checkbox input "false"
click at [326, 429] on input "Максимальна ціна на ринку (вкл.з OOS ) ( number )" at bounding box center [328, 421] width 14 height 14
checkbox input "false"
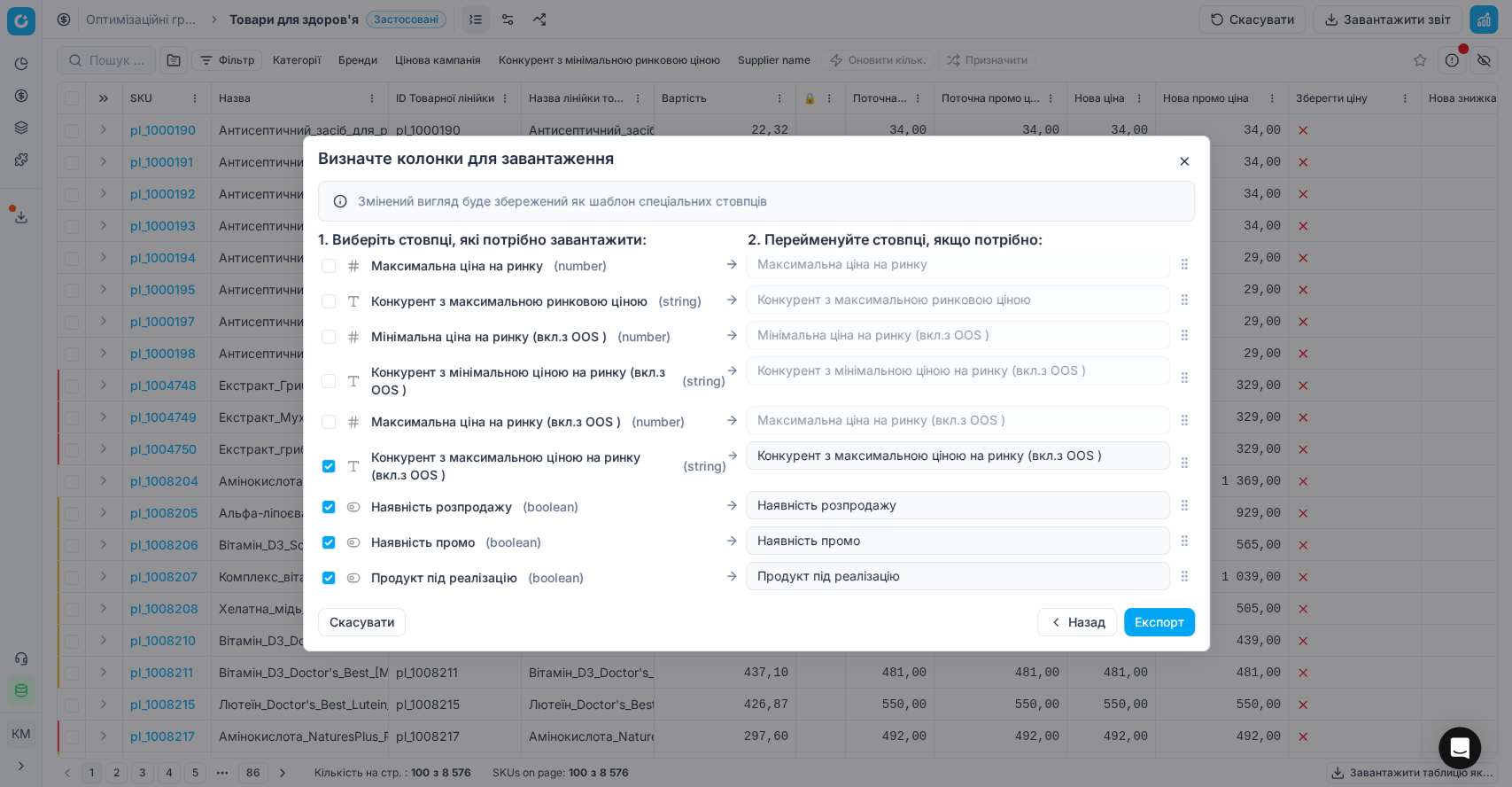
click at [324, 469] on div "Конкурент з максимальною ціною на ринку (вкл.з OOS ) ( string )" at bounding box center [524, 466] width 405 height 35
click at [328, 484] on div "Конкурент з максимальною ціною на ринку (вкл.з OOS ) ( string )" at bounding box center [524, 466] width 405 height 35
click at [330, 473] on input "Конкурент з максимальною ціною на ринку (вкл.з OOS ) ( string )" at bounding box center [328, 465] width 14 height 14
checkbox input "false"
click at [329, 513] on input "Наявність розпродажу ( boolean )" at bounding box center [328, 506] width 14 height 14
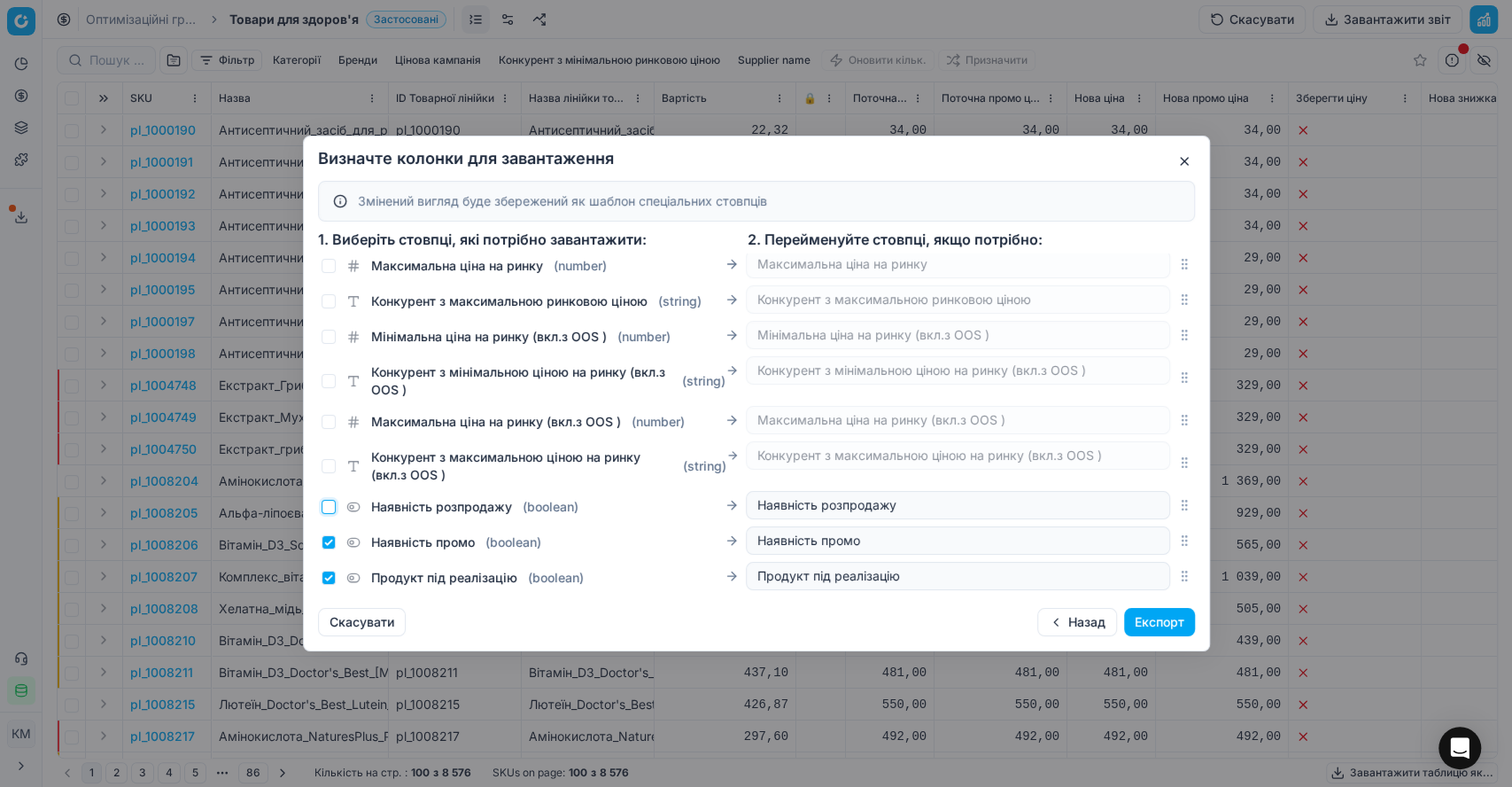
checkbox input "false"
click at [331, 550] on input "Наявність промо ( boolean )" at bounding box center [328, 541] width 14 height 14
checkbox input "false"
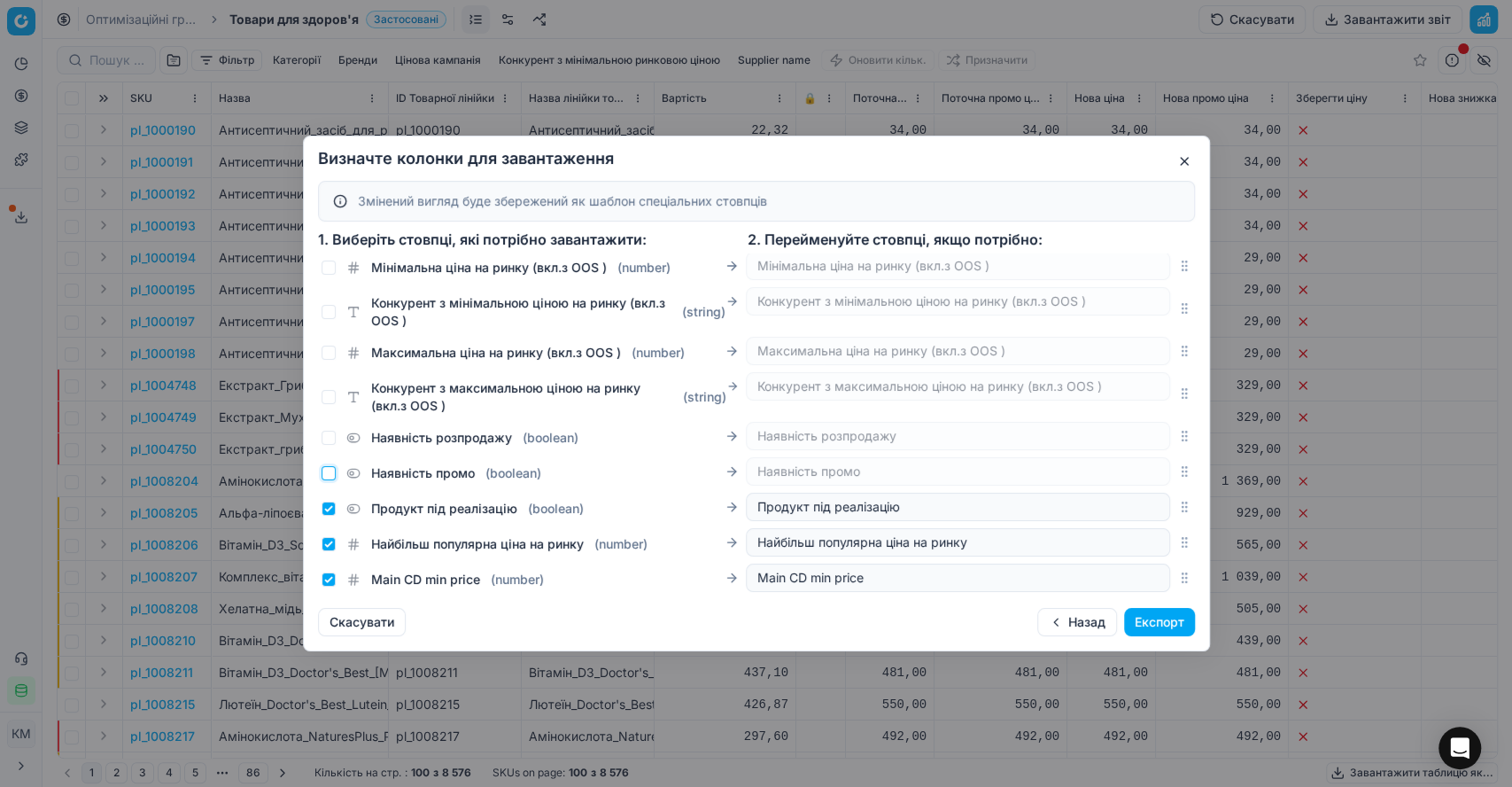
scroll to position [1771, 0]
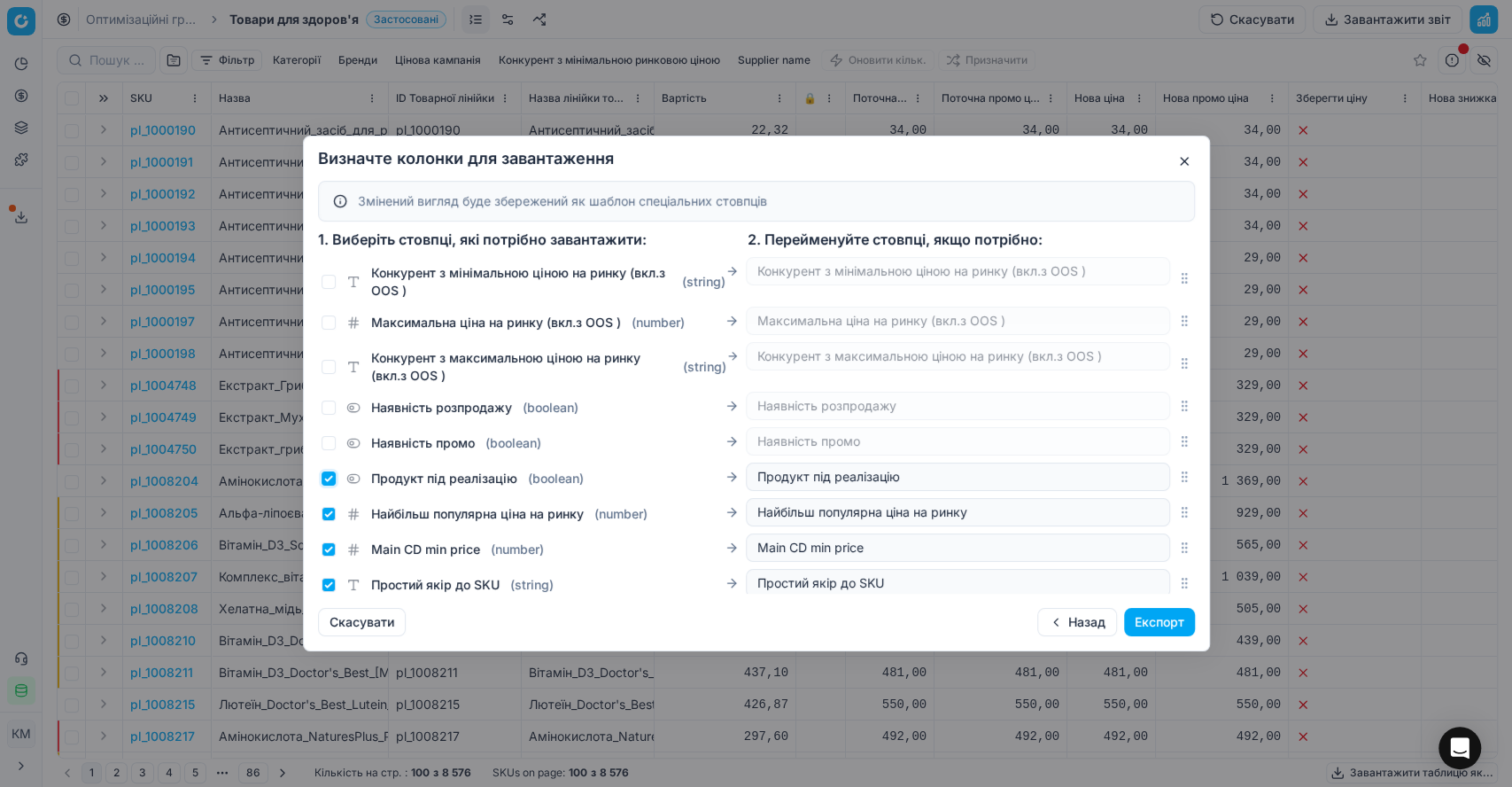
click at [328, 486] on input "Продукт під реалізацію ( boolean )" at bounding box center [328, 477] width 14 height 14
checkbox input "false"
click at [328, 515] on div "Найбільш популярна ціна на ринку ( number )" at bounding box center [534, 510] width 425 height 25
click at [327, 521] on input "Найбільш популярна ціна на ринку ( number )" at bounding box center [328, 514] width 14 height 14
checkbox input "false"
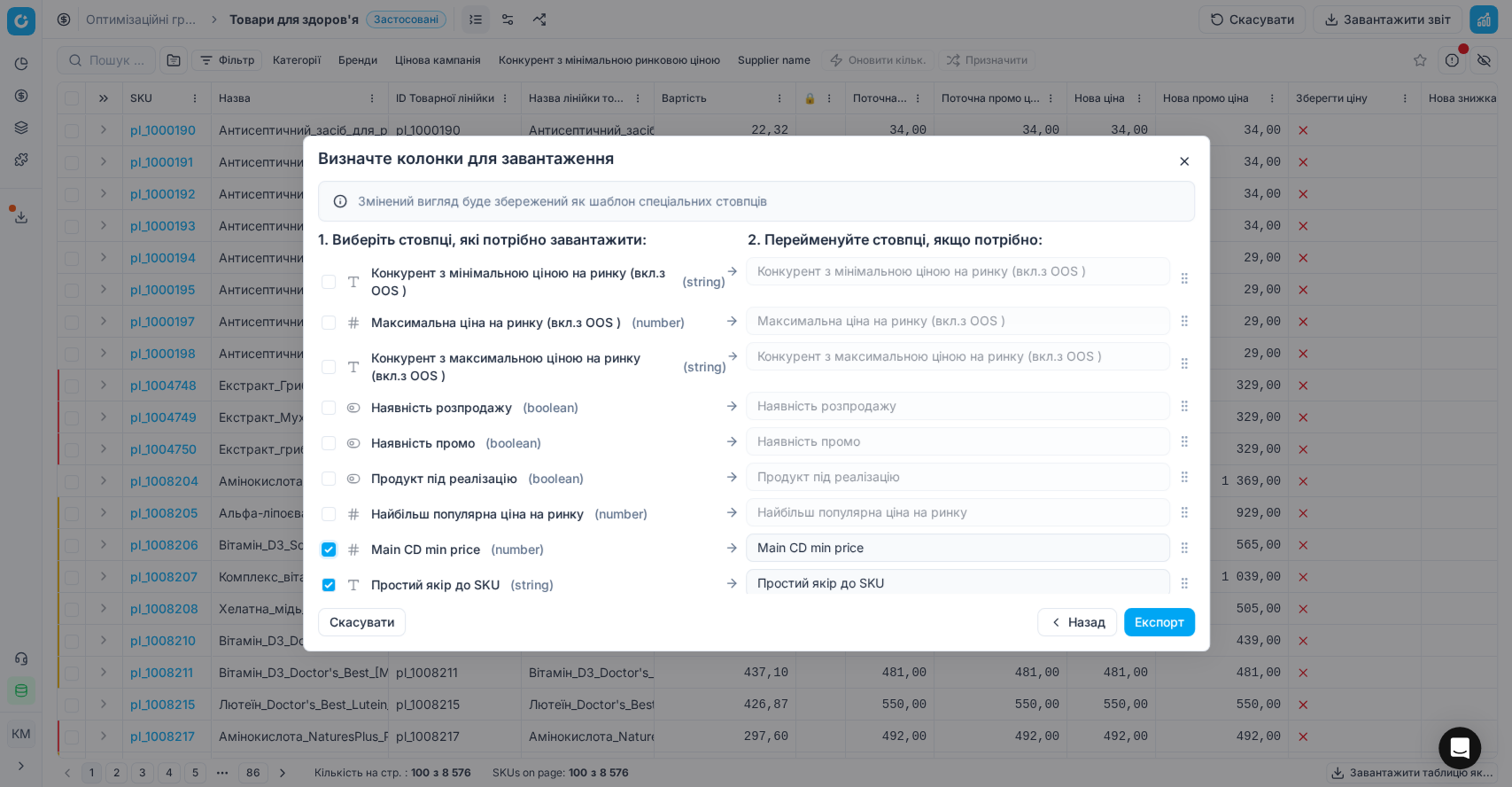
click at [324, 556] on input "Main CD min price ( number )" at bounding box center [328, 549] width 14 height 14
checkbox input "false"
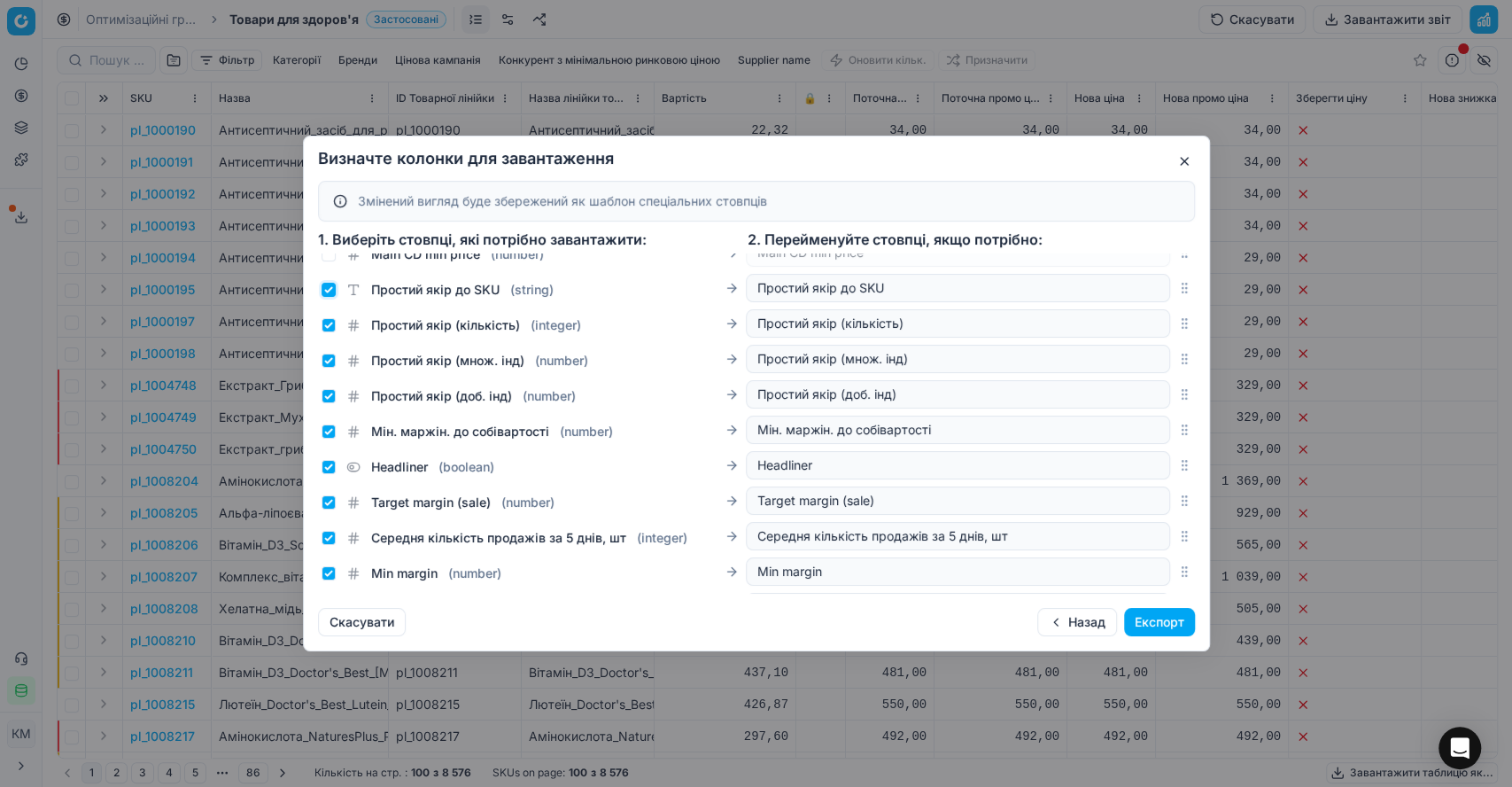
click at [329, 297] on input "Простий якір до SKU ( string )" at bounding box center [328, 289] width 14 height 14
checkbox input "false"
click at [329, 332] on input "Простий якір (кількість) ( integer )" at bounding box center [328, 324] width 14 height 14
checkbox input "false"
click at [329, 368] on input "Простий якір (множ. інд) ( number )" at bounding box center [328, 360] width 14 height 14
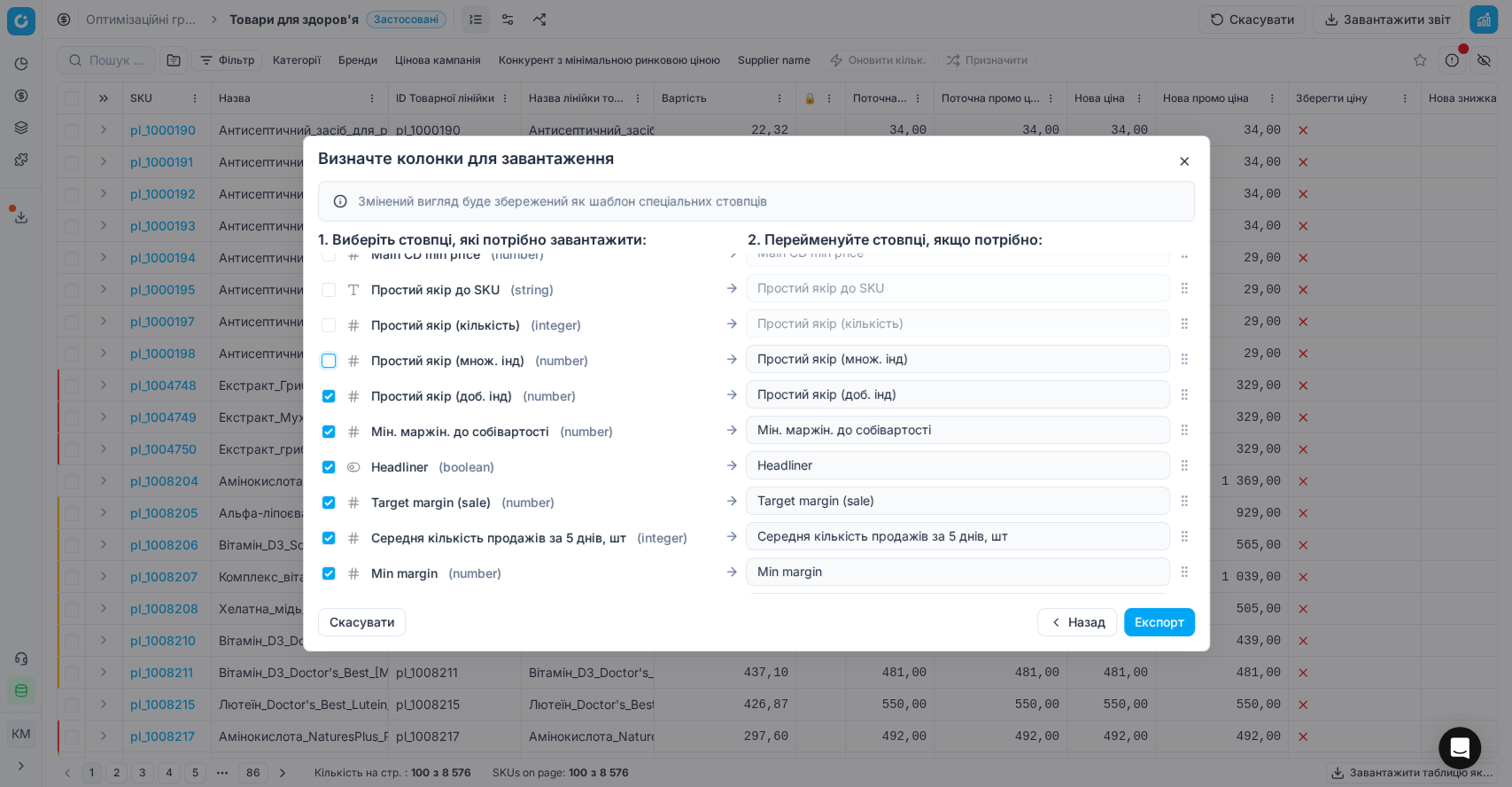
checkbox input "false"
click at [329, 403] on input "Простий якір (доб. інд) ( number )" at bounding box center [328, 396] width 14 height 14
checkbox input "false"
click at [329, 438] on input "Мін. маржін. до собівартості ( number )" at bounding box center [328, 431] width 14 height 14
checkbox input "false"
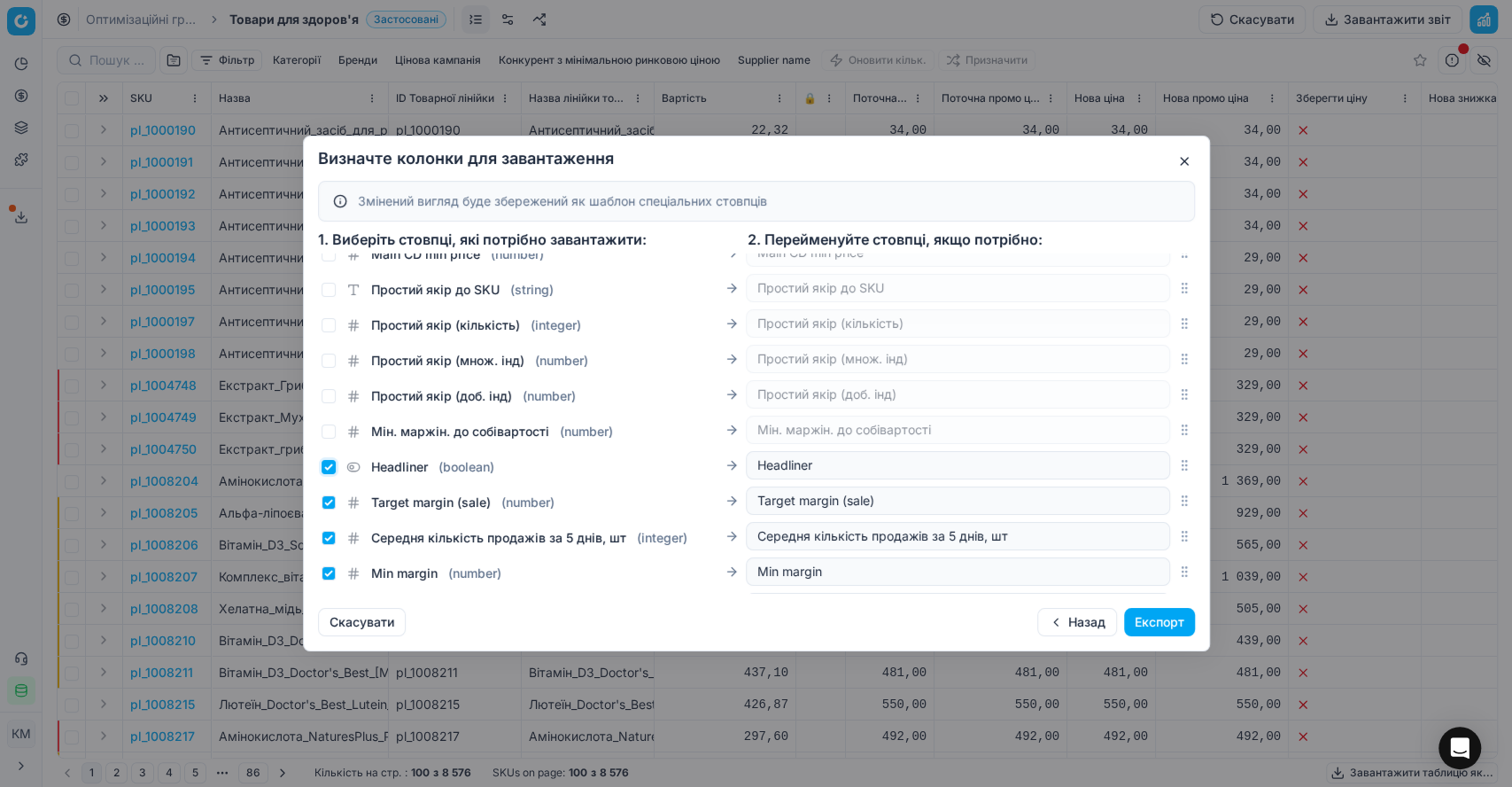
click at [327, 474] on input "Headliner ( boolean )" at bounding box center [328, 466] width 14 height 14
checkbox input "false"
click at [324, 509] on input "Target margin (sale) ( number )" at bounding box center [328, 501] width 14 height 14
checkbox input "false"
click at [324, 545] on input "Середня кількість продажів за 5 днів, шт ( integer )" at bounding box center [328, 537] width 14 height 14
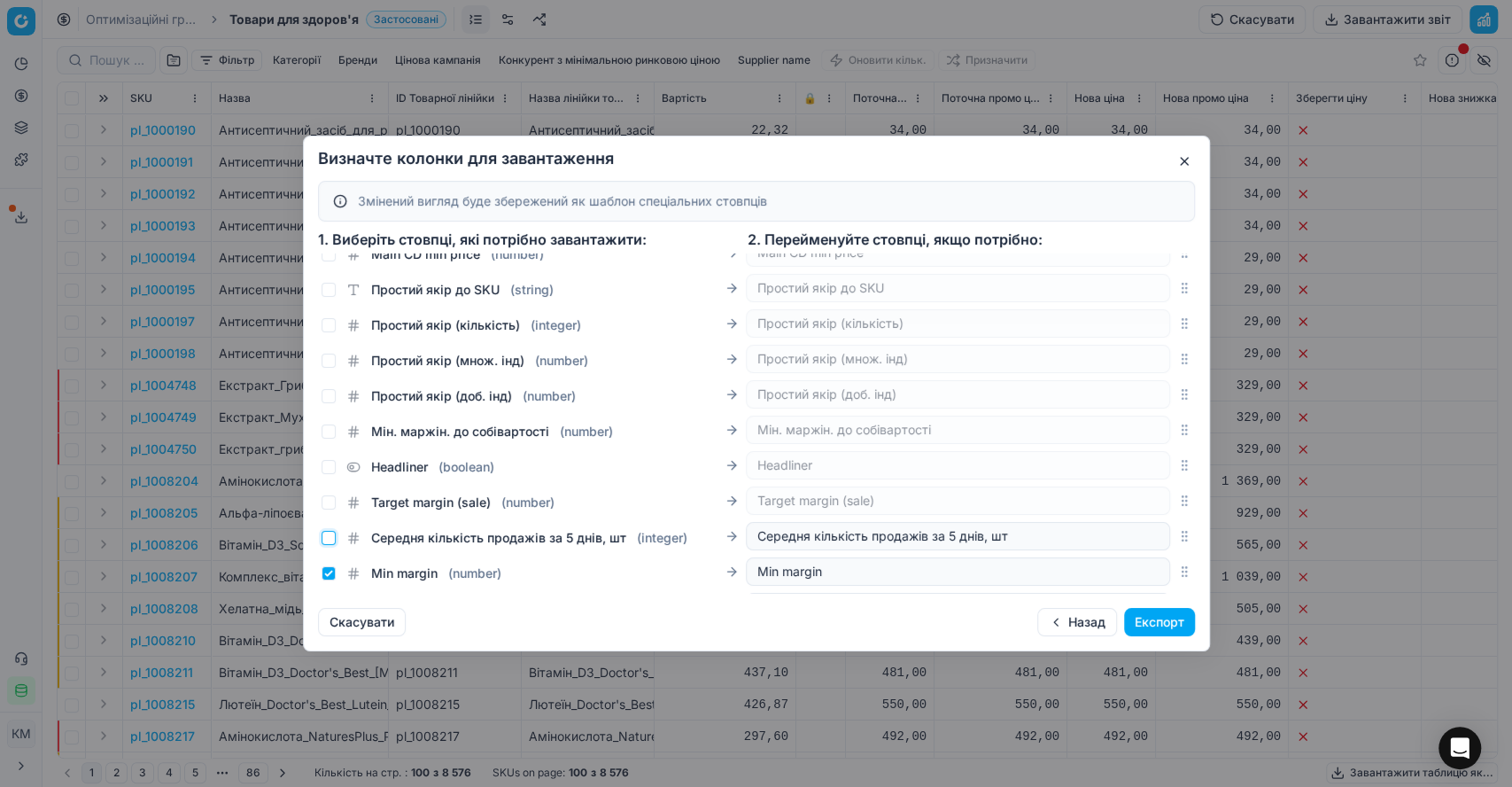
checkbox input "false"
click at [330, 580] on input "Min margin ( number )" at bounding box center [328, 573] width 14 height 14
checkbox input "false"
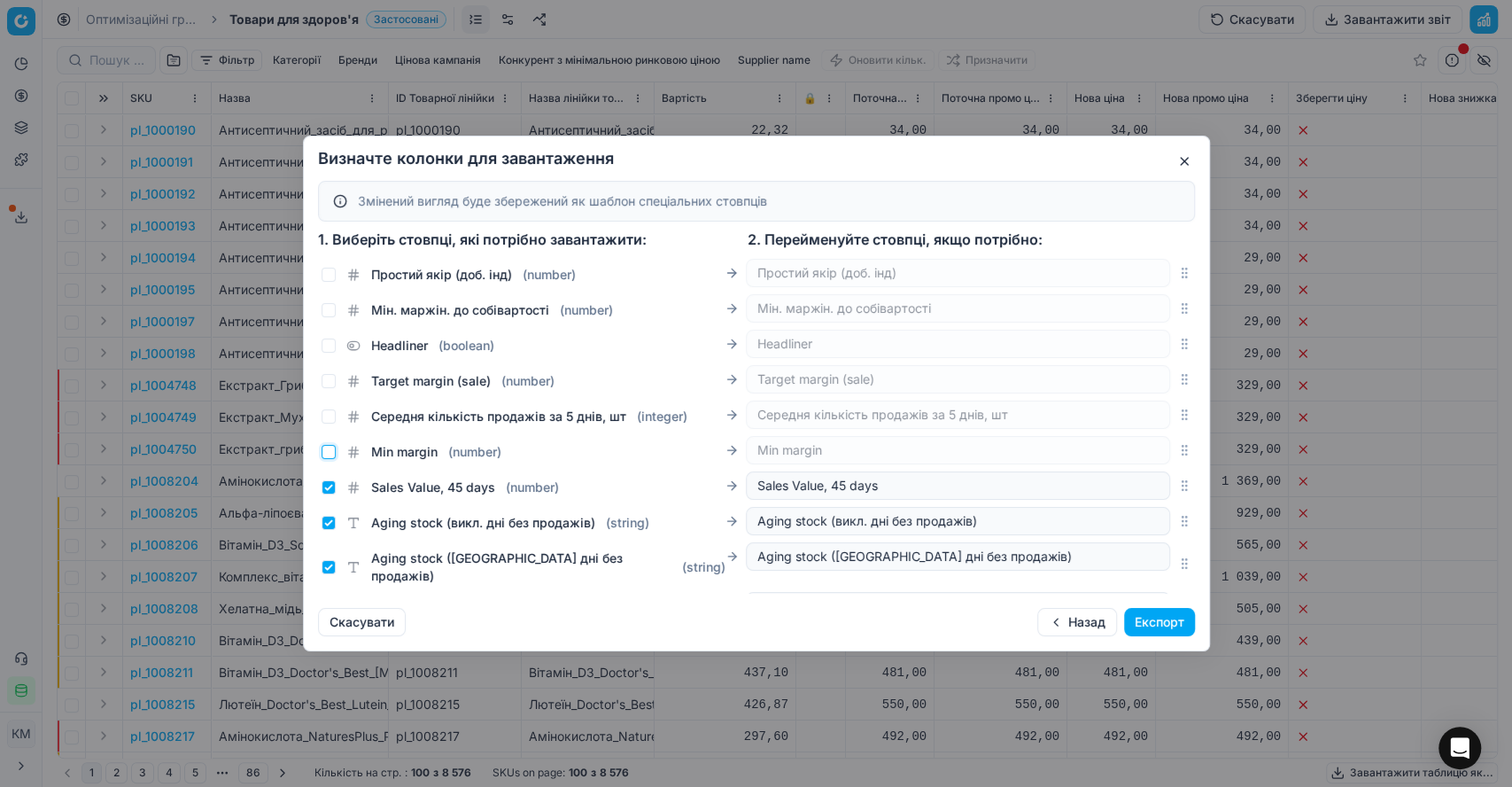
scroll to position [2362, 0]
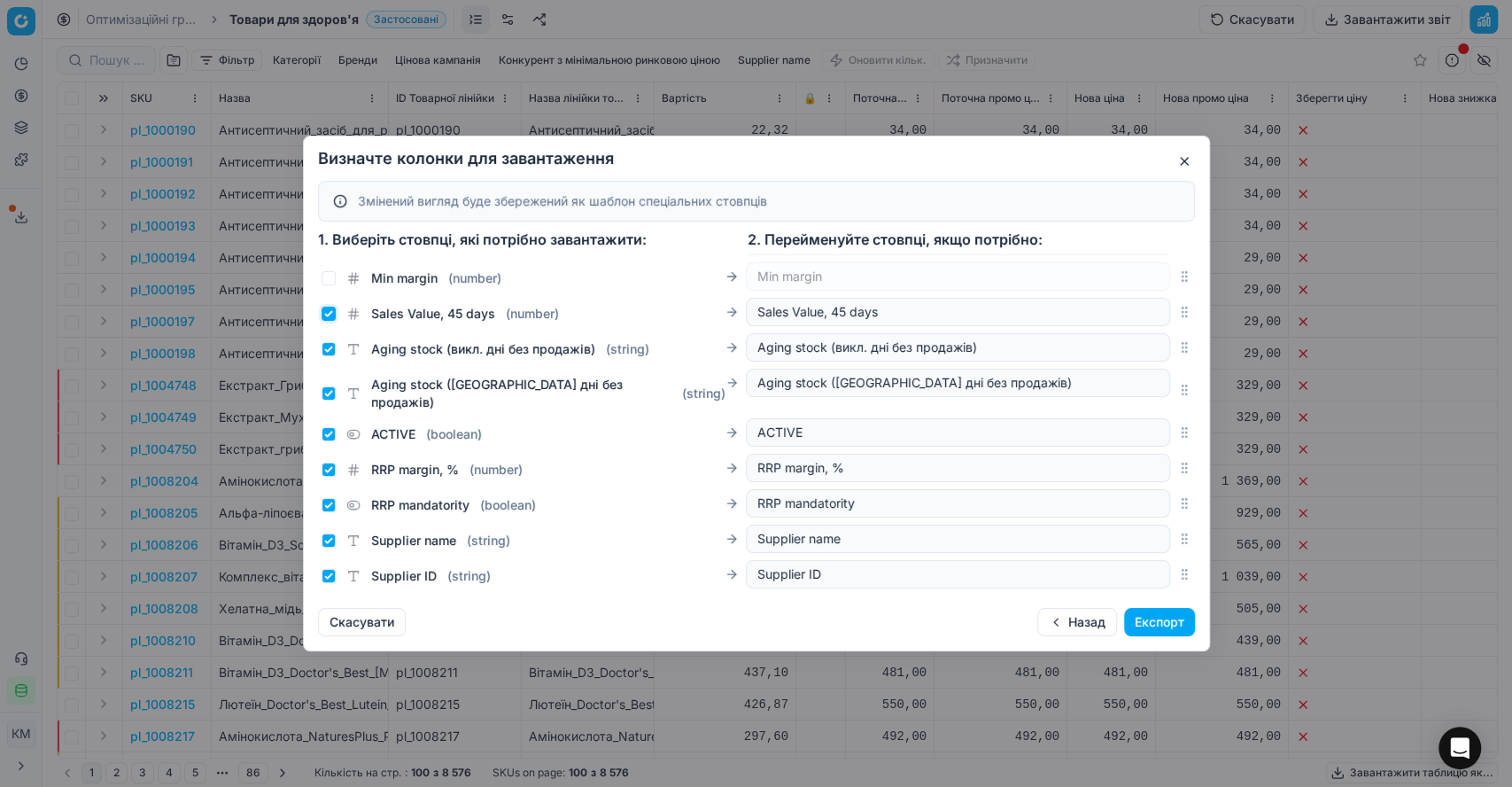
click at [331, 321] on input "Sales Value, 45 days ( number )" at bounding box center [328, 313] width 14 height 14
checkbox input "false"
click at [326, 356] on input "Aging stock (викл. дні без продажів) ( string )" at bounding box center [328, 349] width 14 height 14
checkbox input "false"
click at [327, 400] on input "Aging stock ([GEOGRAPHIC_DATA] дні без продажів) ( string )" at bounding box center [328, 393] width 14 height 14
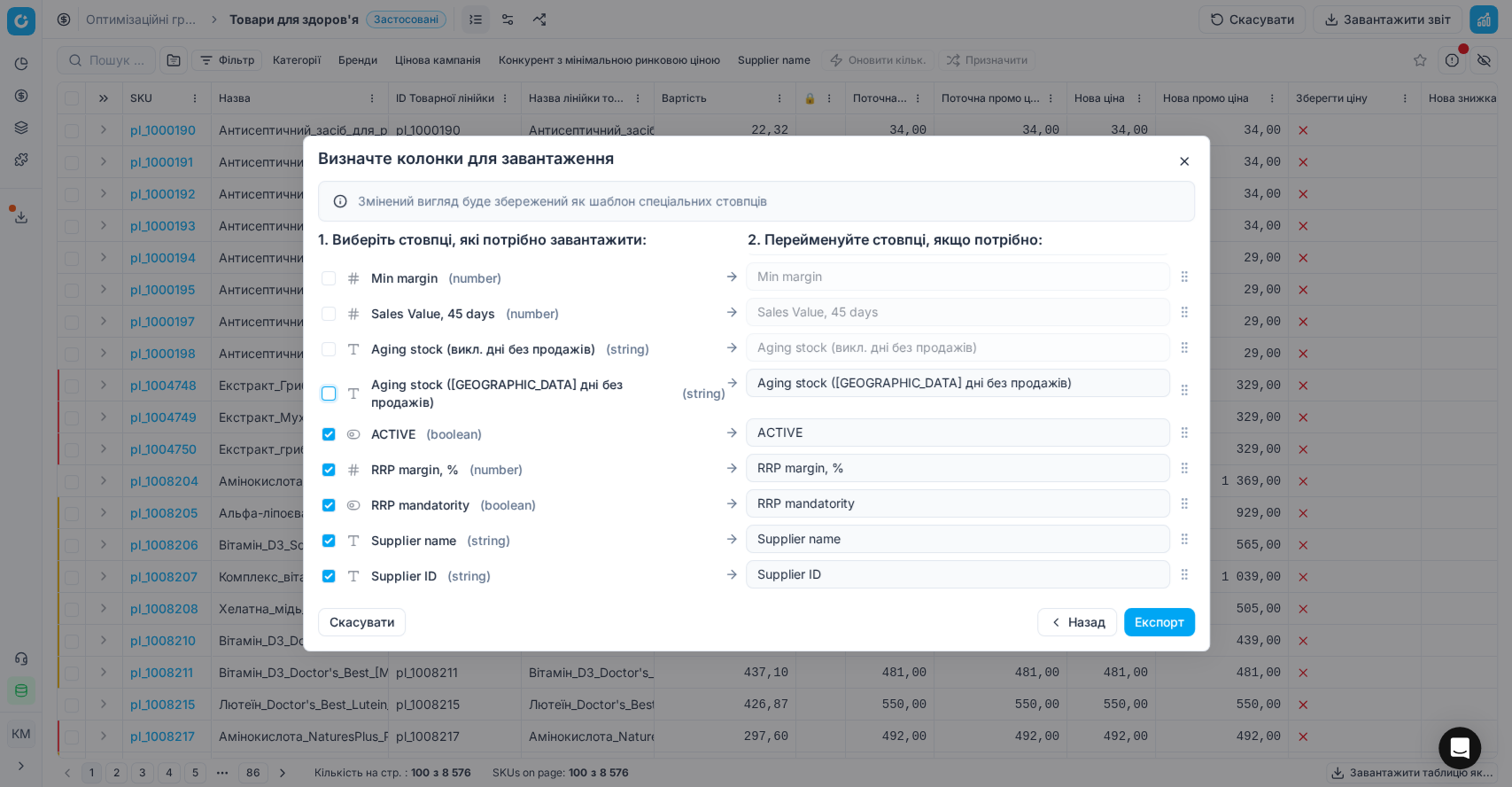
checkbox input "false"
click at [330, 432] on input "ACTIVE ( boolean )" at bounding box center [328, 434] width 14 height 14
checkbox input "false"
click at [331, 470] on input "RRP margin, % ( number )" at bounding box center [328, 469] width 14 height 14
checkbox input "false"
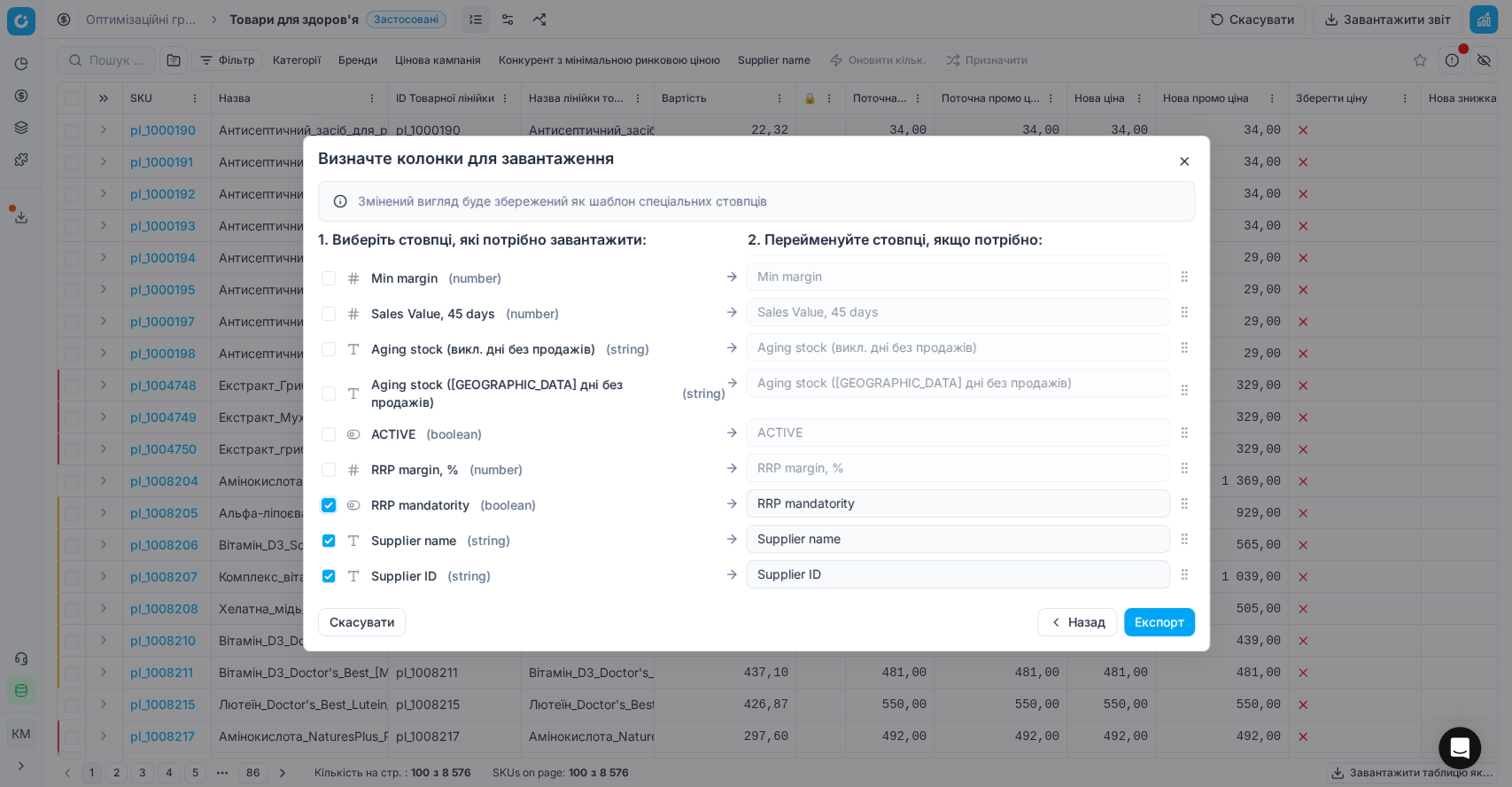
click at [331, 506] on input "RRP mandatority ( boolean )" at bounding box center [328, 504] width 14 height 14
checkbox input "false"
click at [326, 541] on input "Supplier name ( string )" at bounding box center [328, 539] width 14 height 14
checkbox input "false"
click at [330, 573] on input "Supplier ID ( string )" at bounding box center [328, 576] width 14 height 14
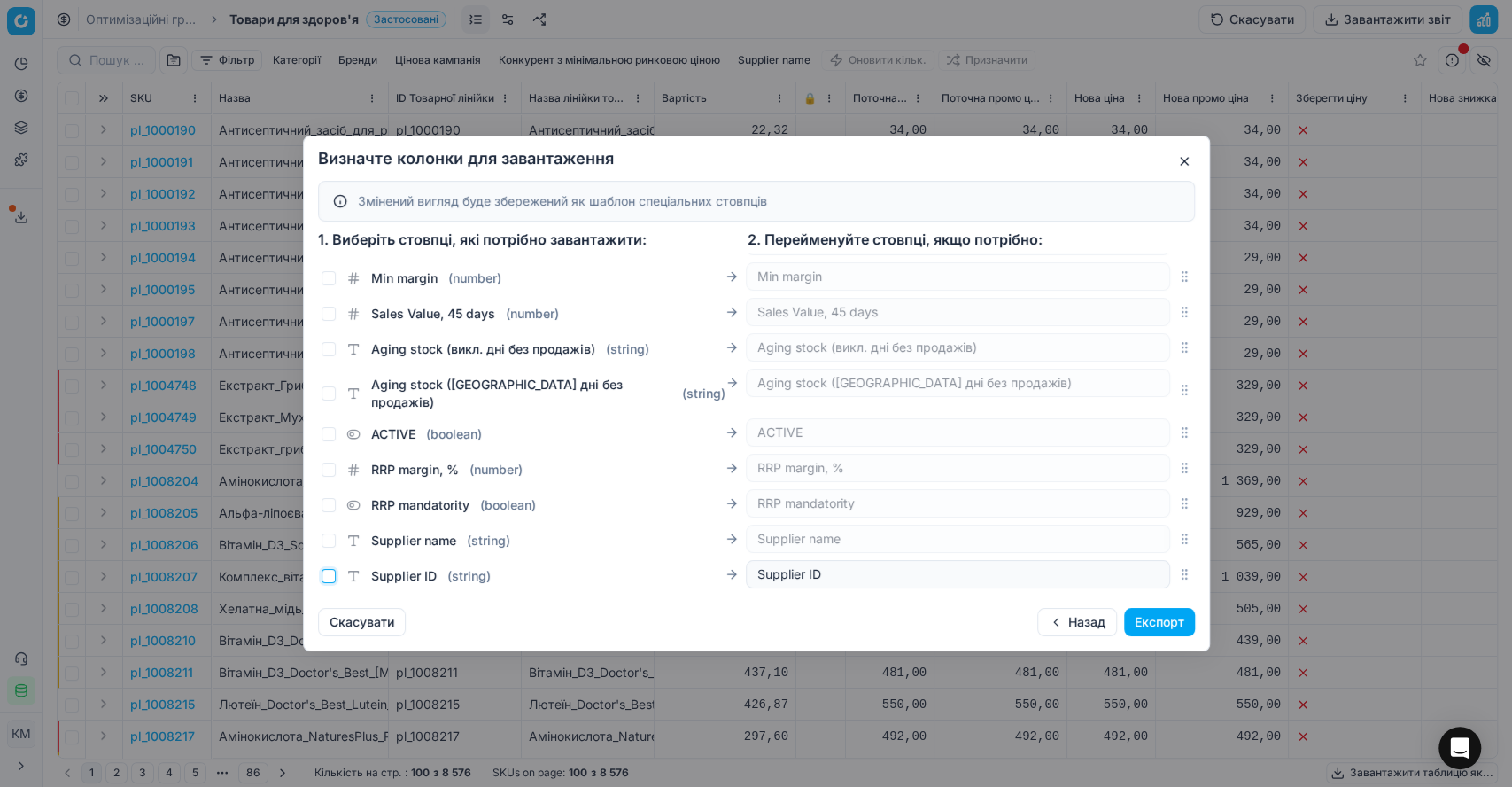
checkbox input "false"
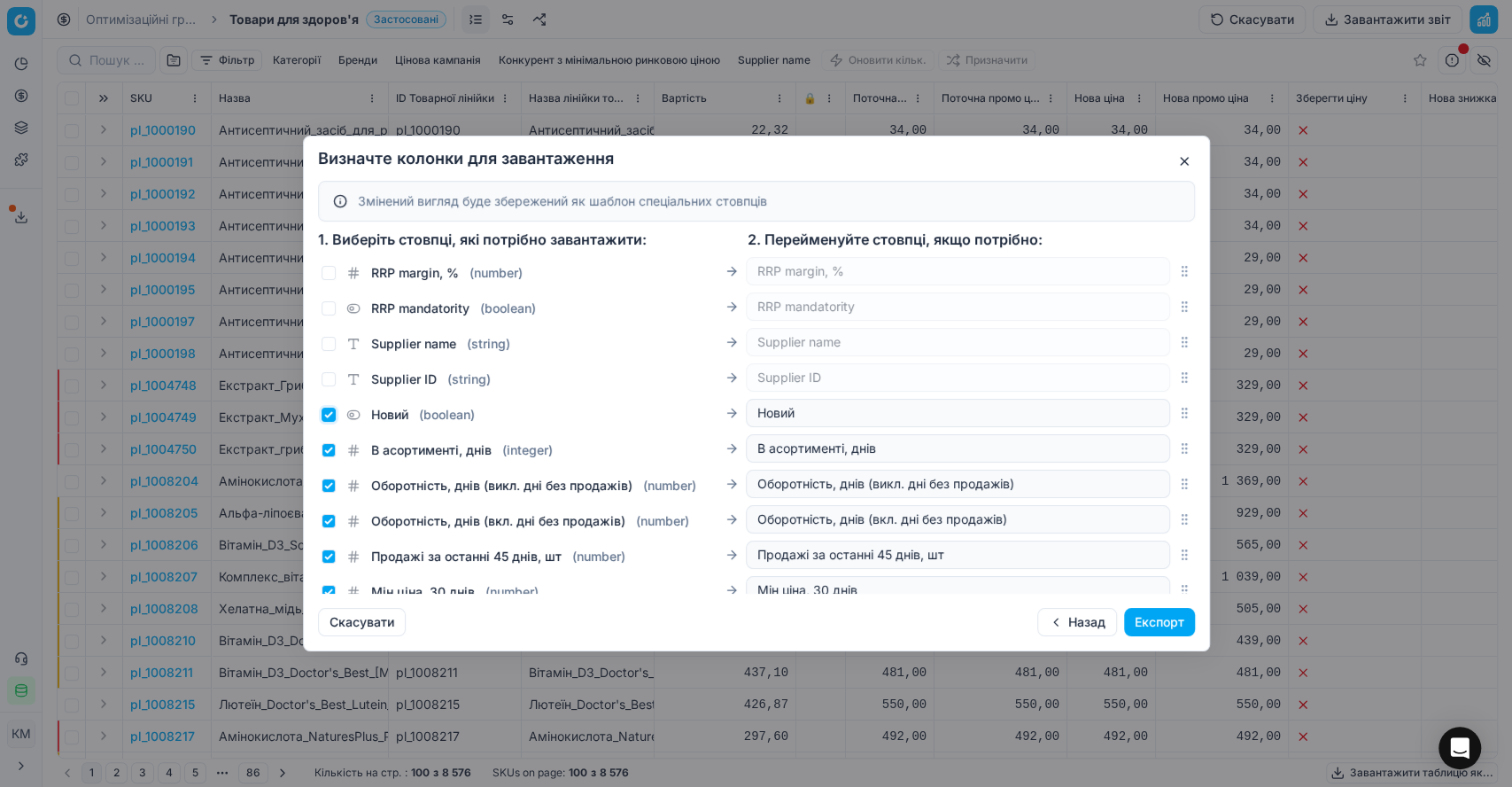
click at [332, 416] on input "Новий ( boolean )" at bounding box center [328, 414] width 14 height 14
checkbox input "false"
click at [330, 450] on input "В асортименті, днів ( integer )" at bounding box center [328, 450] width 14 height 14
checkbox input "false"
click at [326, 479] on input "Оборотність, днів (викл. дні без продажів) ( number )" at bounding box center [328, 485] width 14 height 14
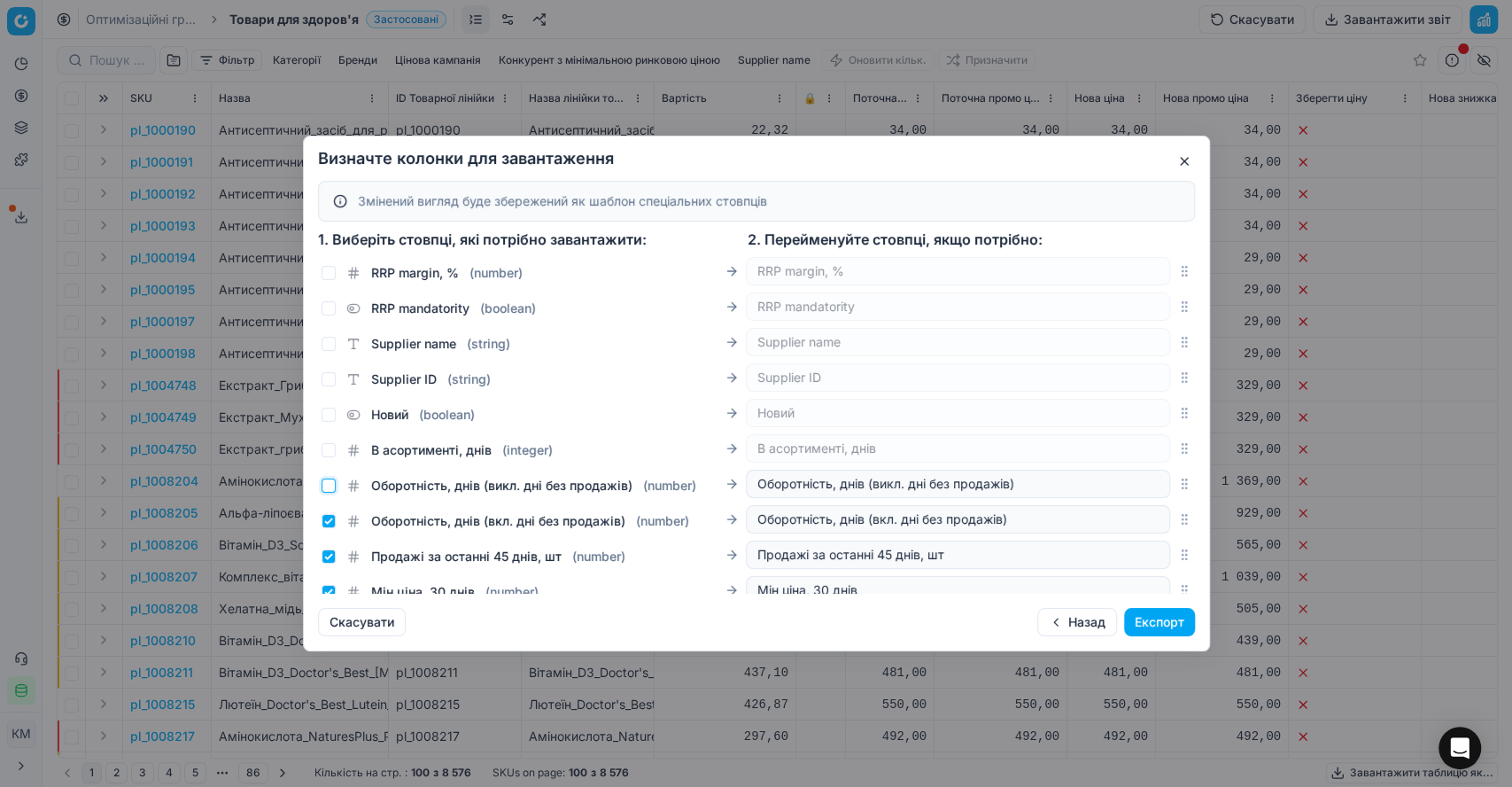
checkbox input "false"
click at [326, 523] on input "Оборотність, днів (вкл. дні без продажів) ( number )" at bounding box center [328, 520] width 14 height 14
checkbox input "false"
click at [331, 557] on input "Продажі за останні 45 днів, шт ( number )" at bounding box center [328, 556] width 14 height 14
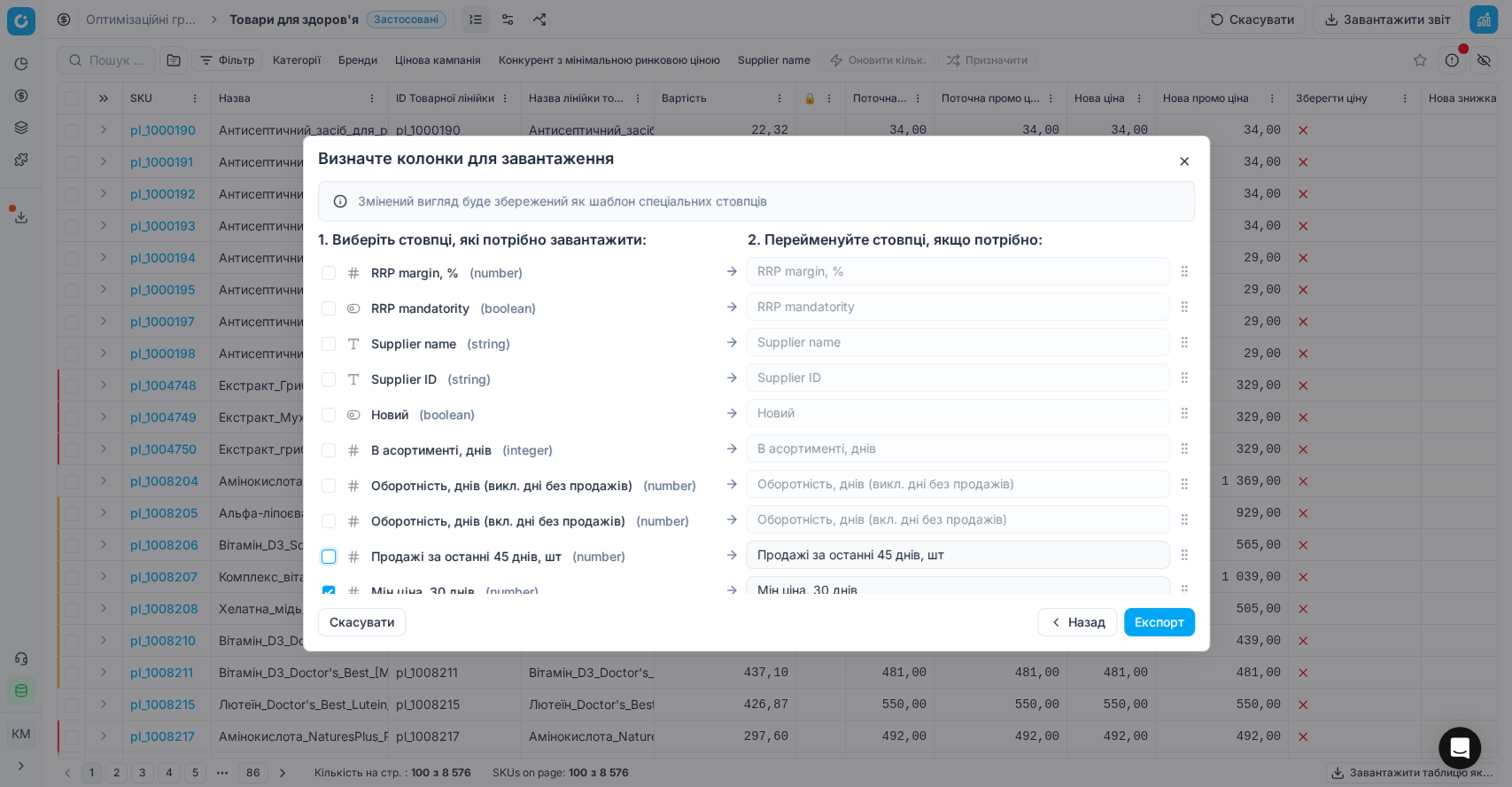
checkbox input "false"
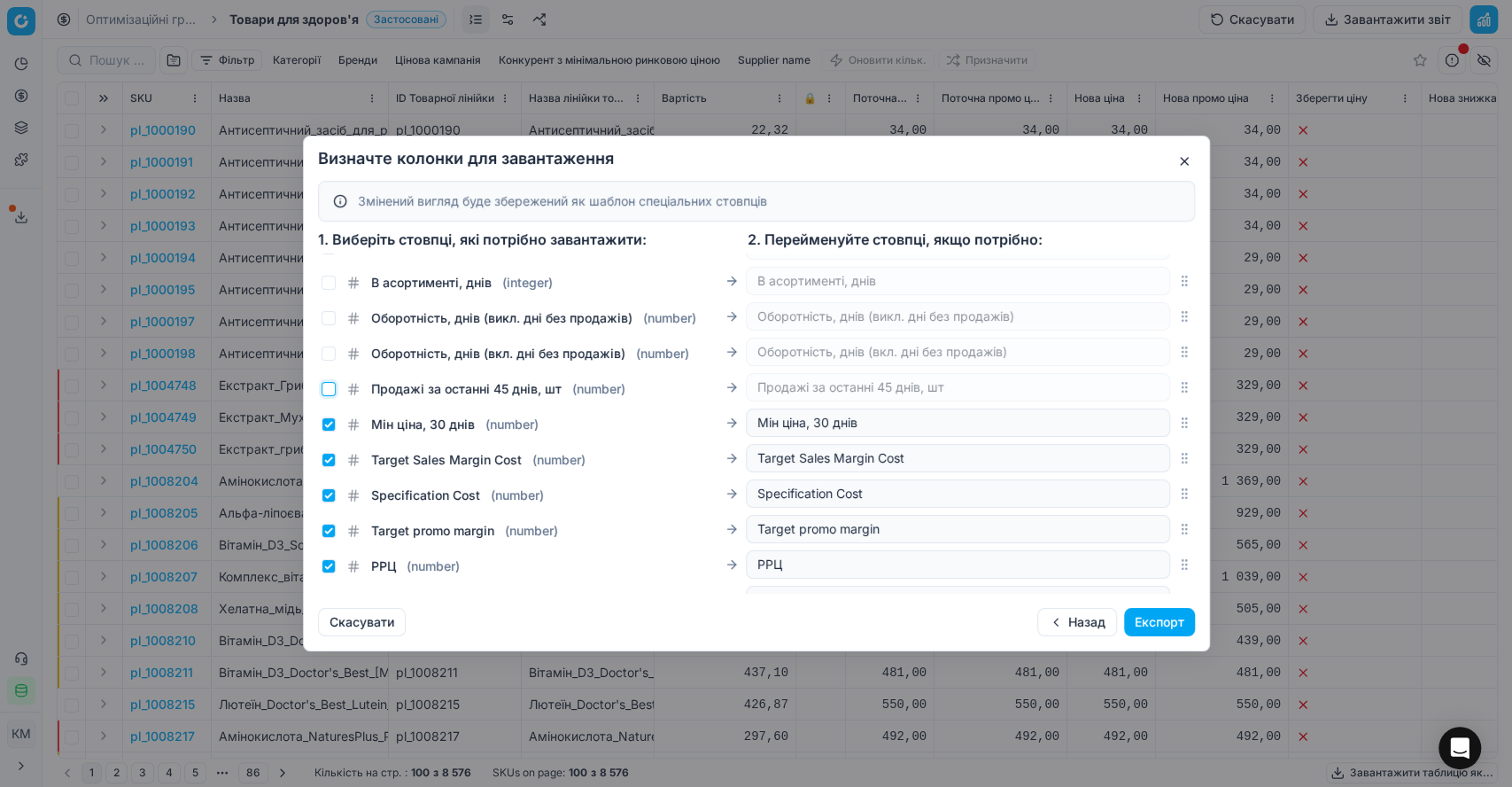
scroll to position [2756, 0]
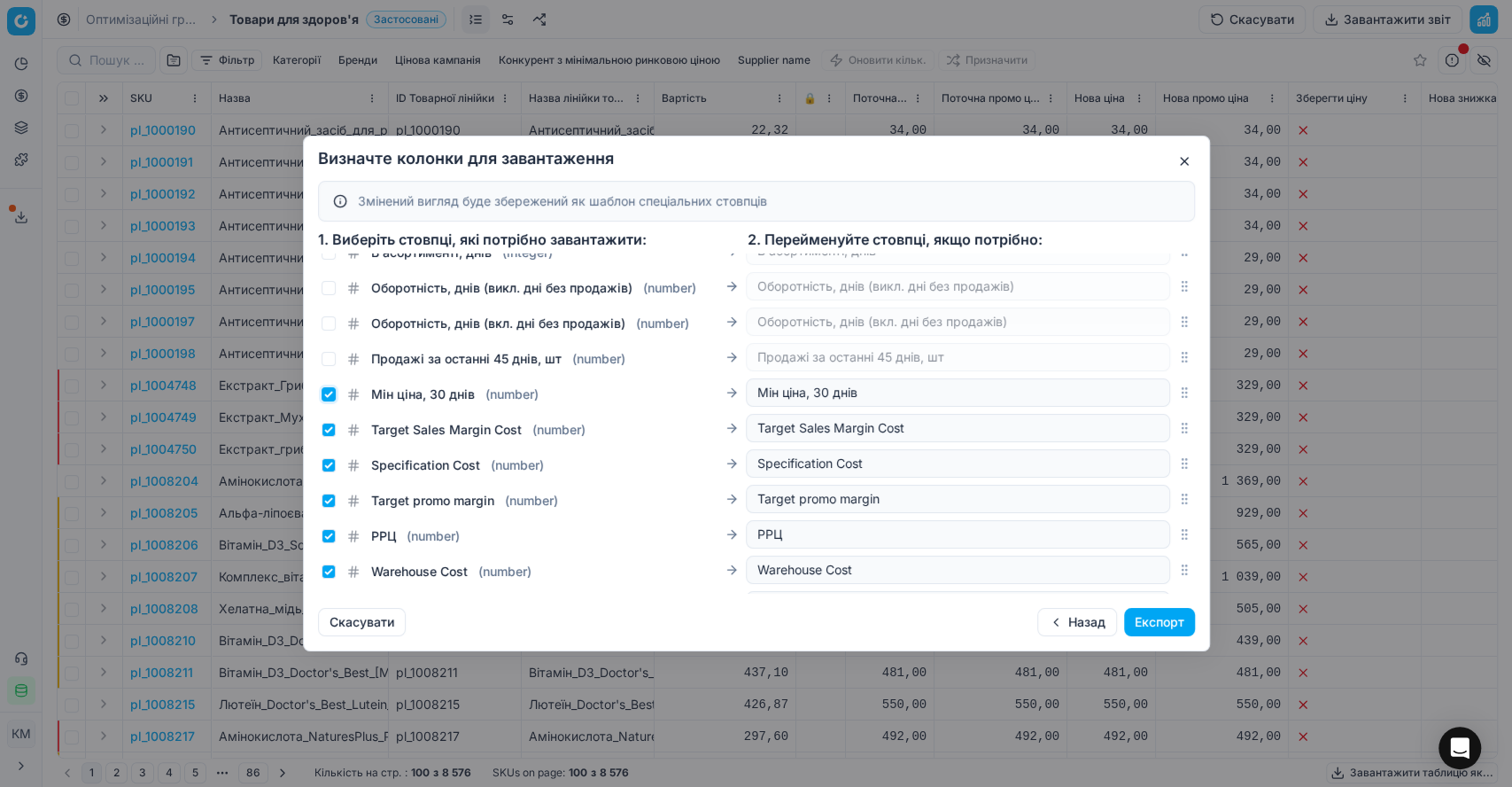
click at [330, 390] on input "Мін ціна, 30 днів ( number )" at bounding box center [328, 394] width 14 height 14
checkbox input "false"
click at [326, 425] on input "Target Sales Margin Cost ( number )" at bounding box center [328, 429] width 14 height 14
checkbox input "false"
click at [325, 460] on input "Specification Cost ( number )" at bounding box center [328, 464] width 14 height 14
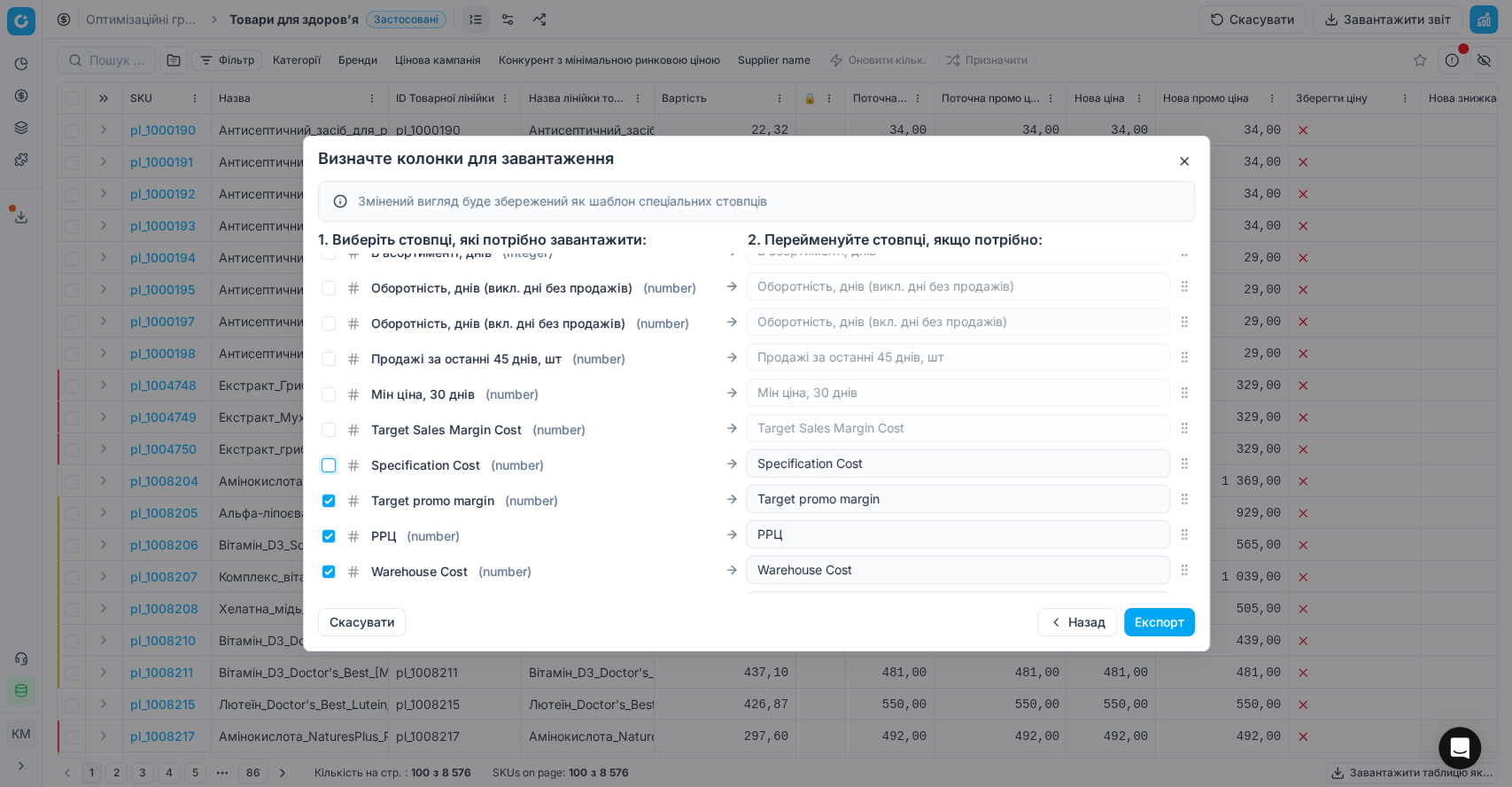
checkbox input "false"
click at [324, 501] on input "Target promo margin ( number )" at bounding box center [328, 500] width 14 height 14
checkbox input "false"
click at [331, 572] on input "Warehouse Cost ( number )" at bounding box center [328, 571] width 14 height 14
checkbox input "false"
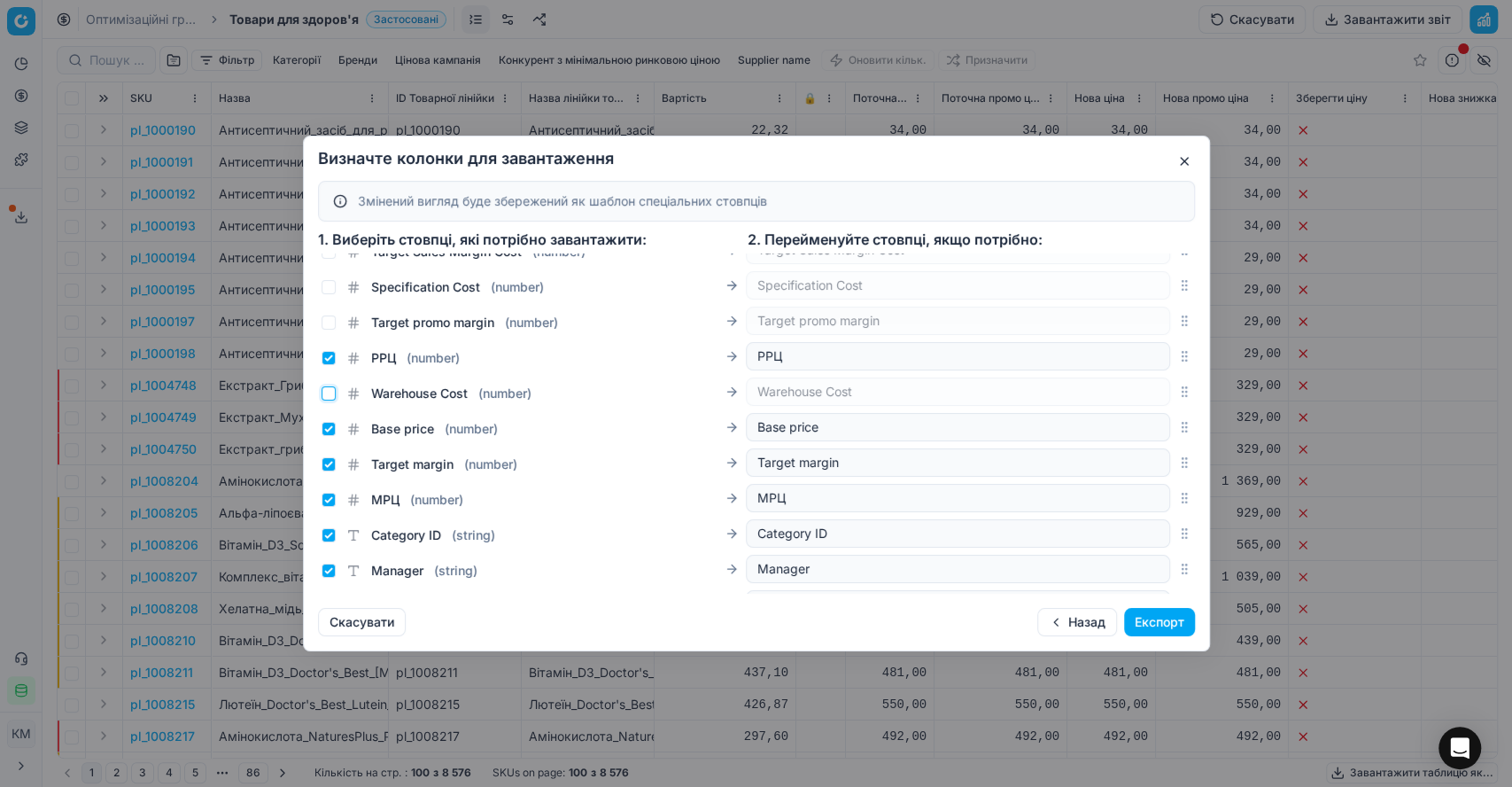
scroll to position [3033, 0]
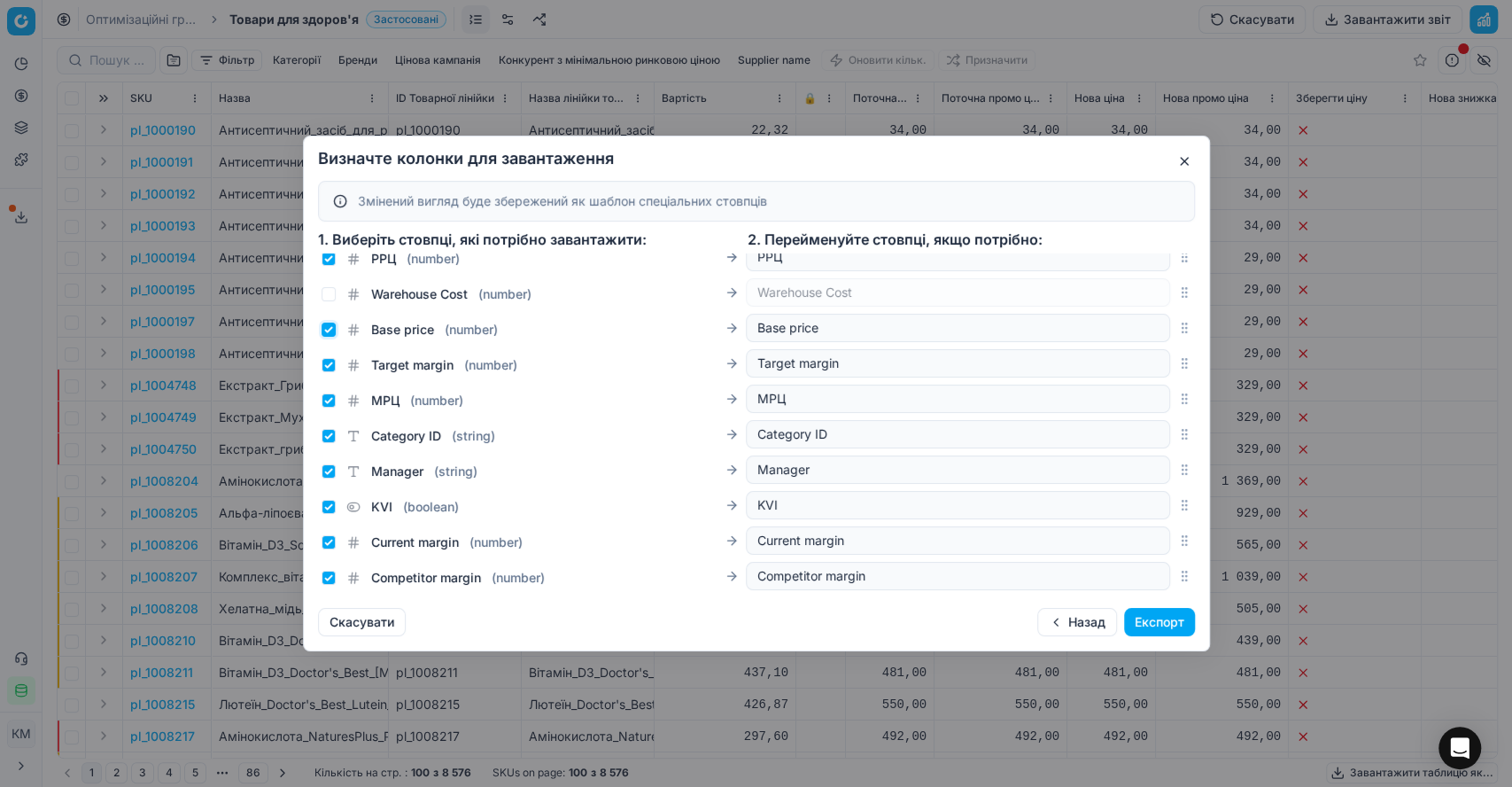
click at [326, 330] on input "Base price ( number )" at bounding box center [328, 329] width 14 height 14
click at [328, 329] on input "Base price ( number )" at bounding box center [328, 329] width 14 height 14
checkbox input "true"
click at [1145, 623] on button "Експорт" at bounding box center [1160, 622] width 70 height 29
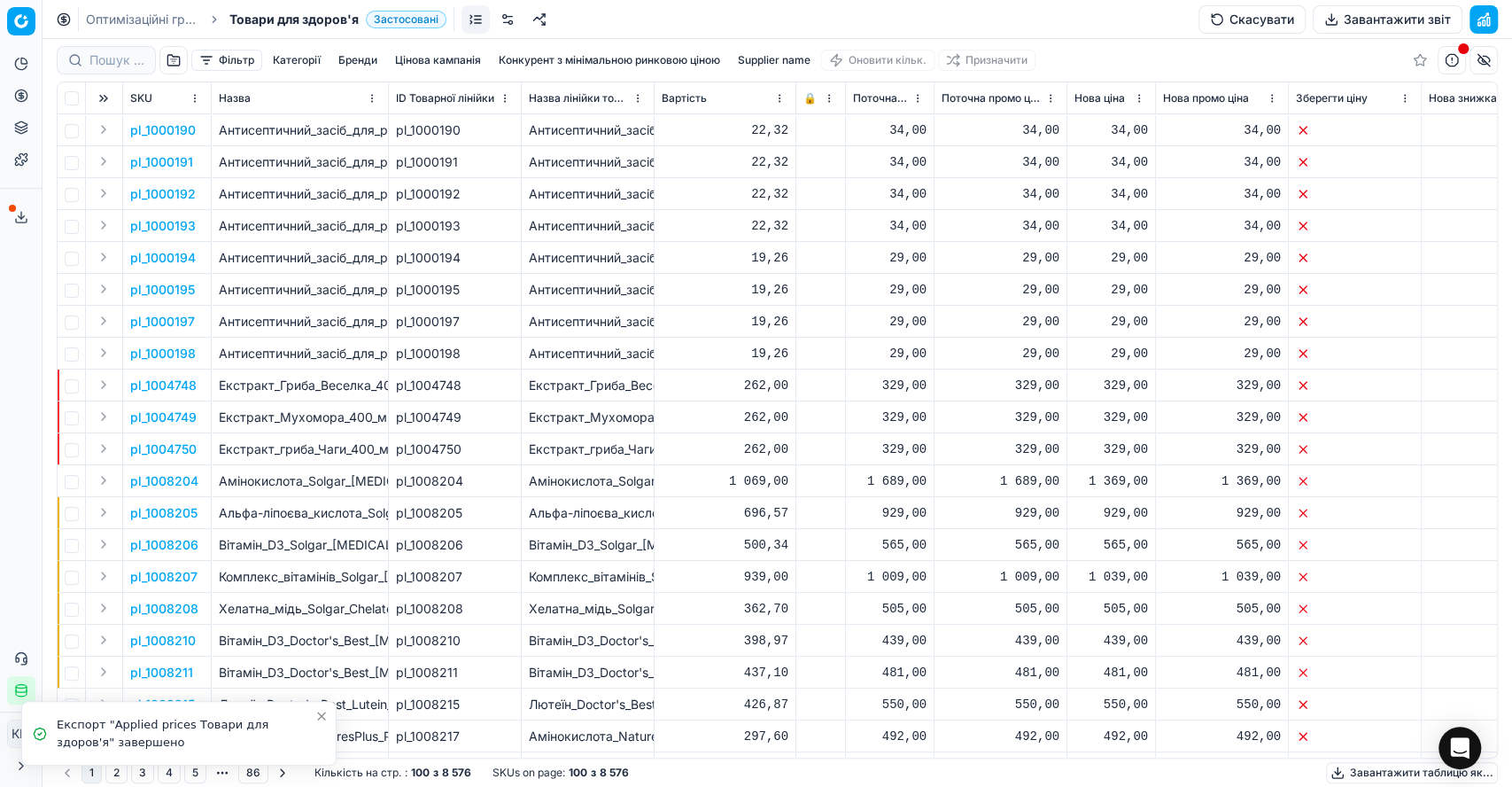
click at [20, 221] on icon at bounding box center [20, 216] width 14 height 14
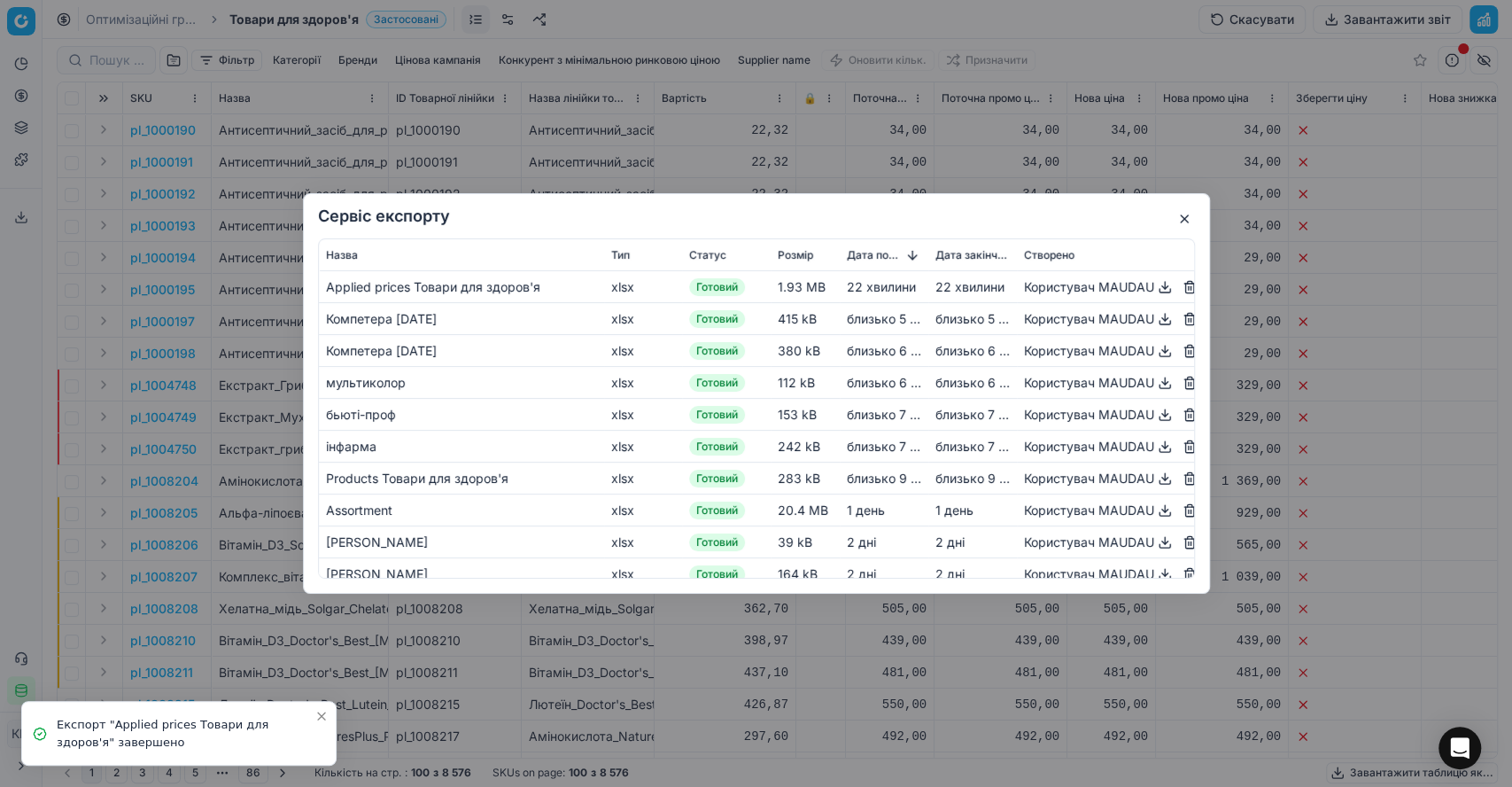
click at [1154, 286] on button "button" at bounding box center [1164, 286] width 21 height 21
